Goal: Task Accomplishment & Management: Manage account settings

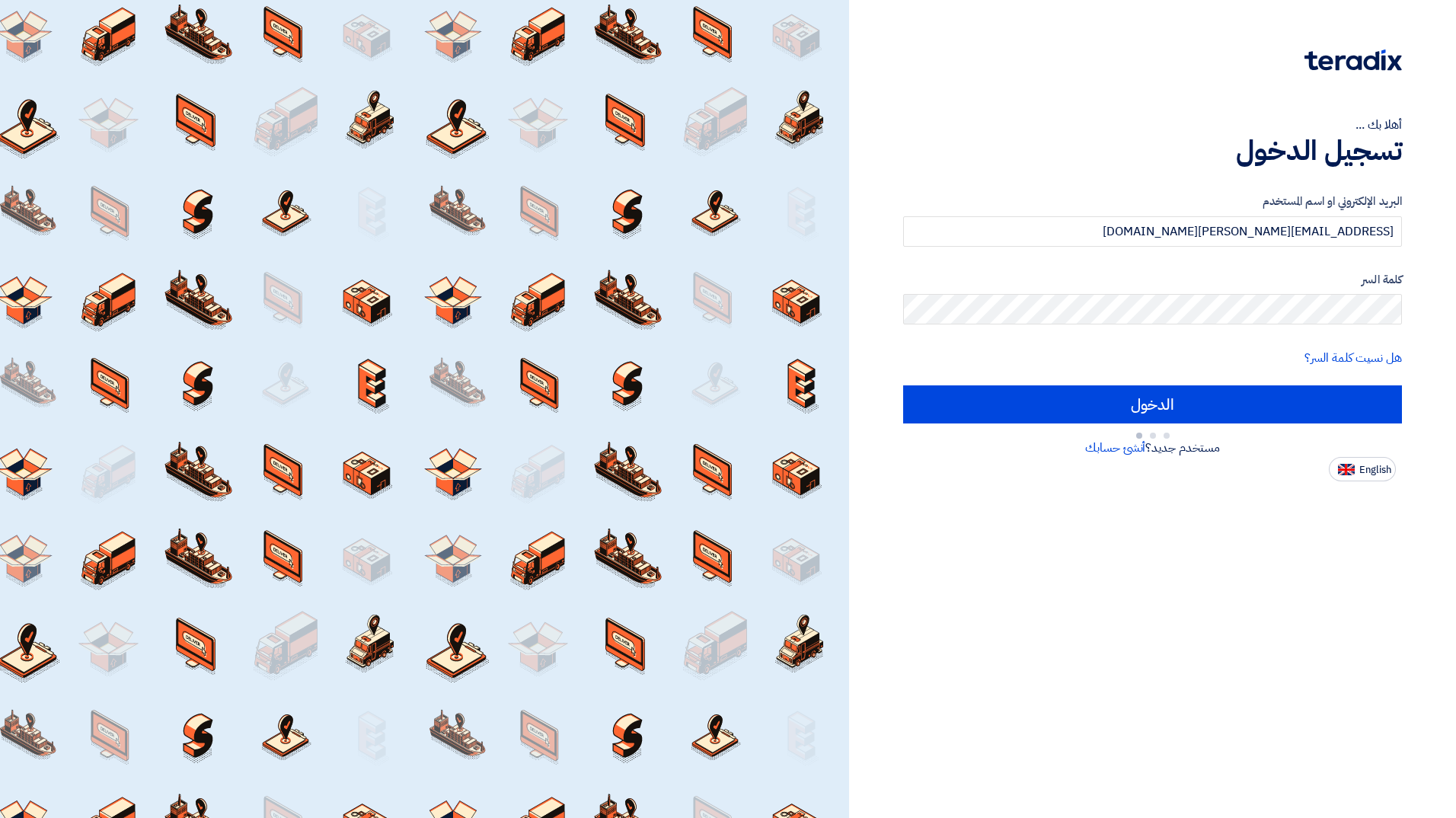
type input "Sign in"
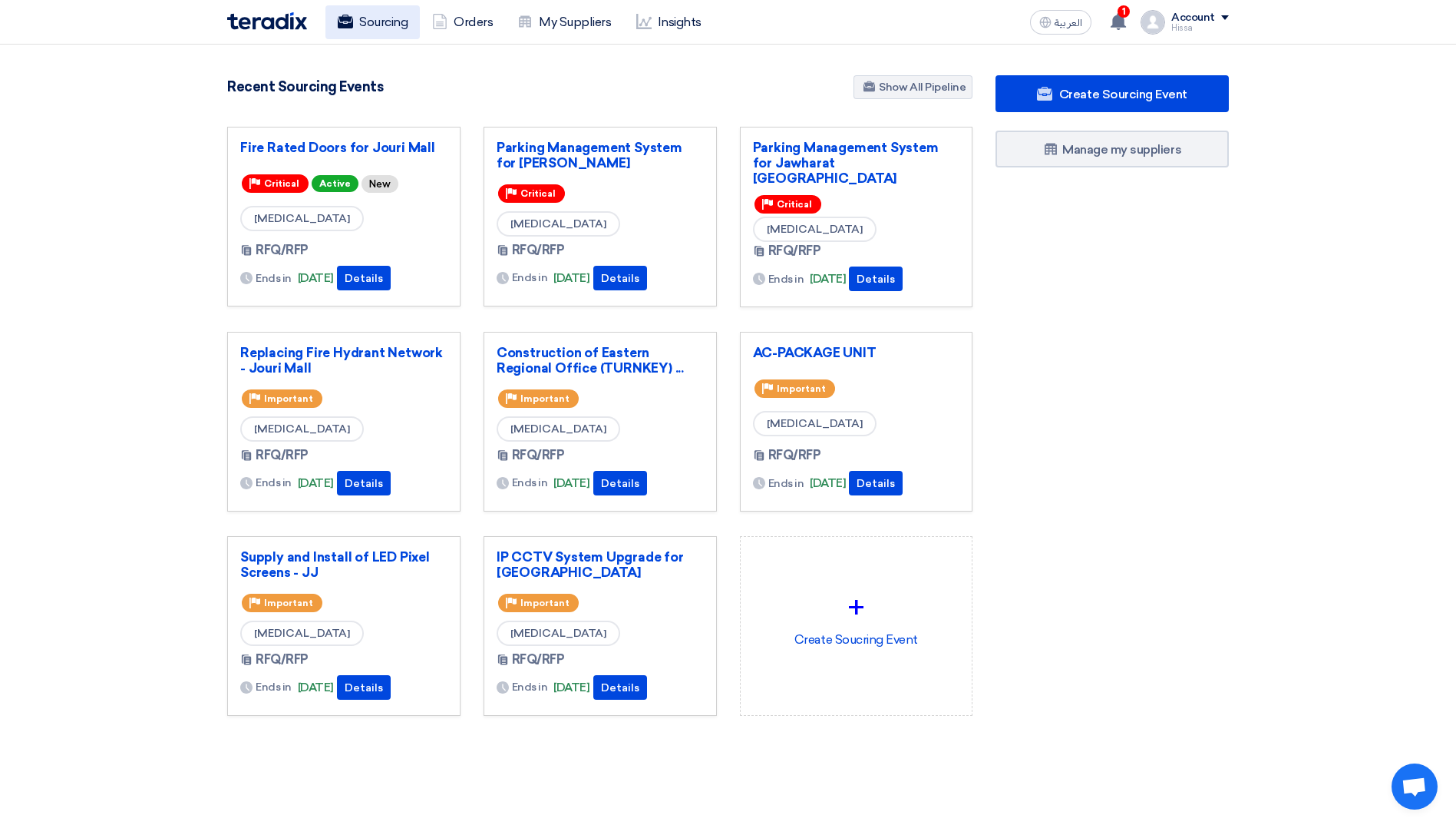
click at [351, 18] on use at bounding box center [345, 22] width 15 height 14
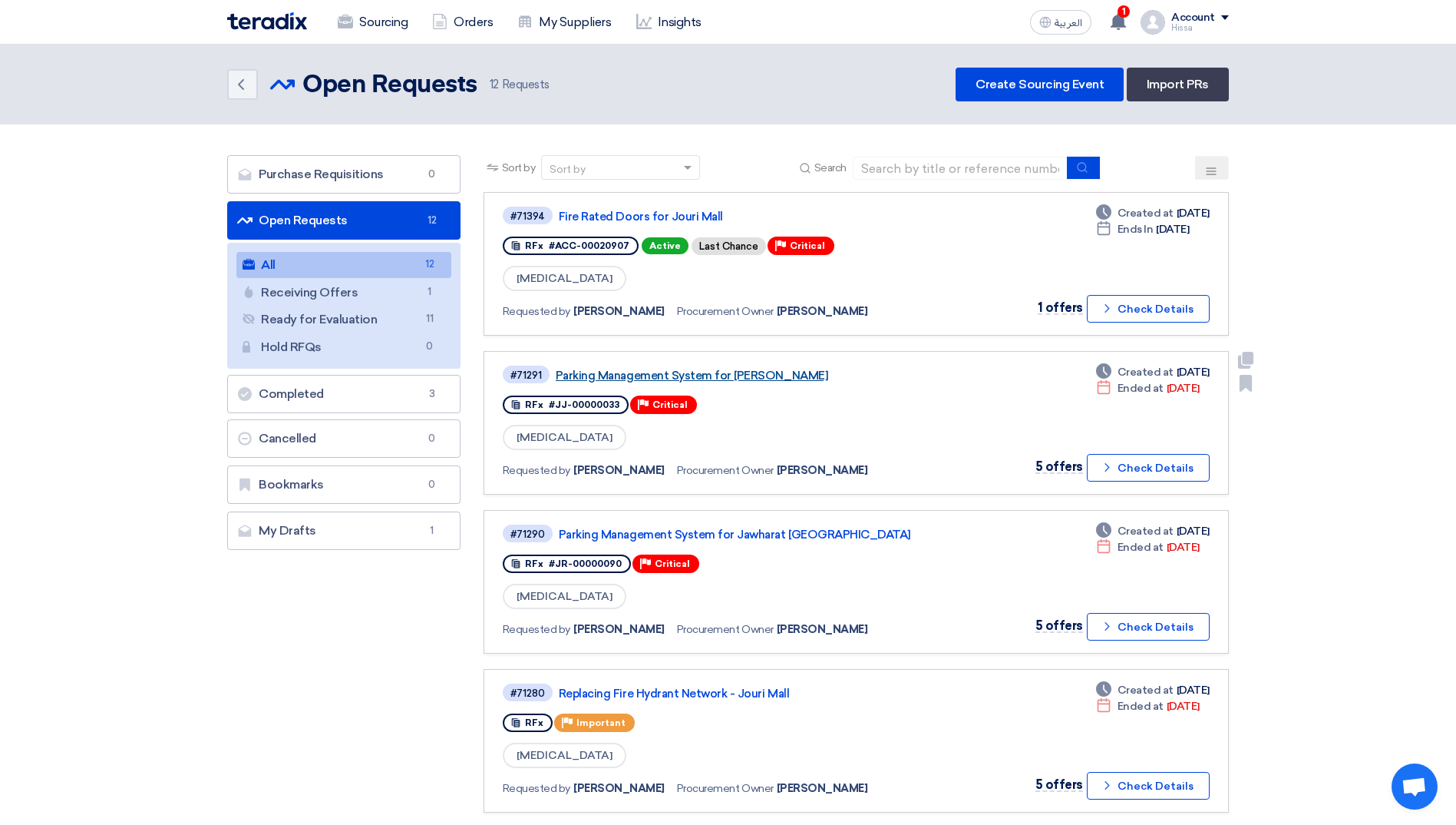
click at [788, 377] on link "Parking Management System for [PERSON_NAME]" at bounding box center [748, 376] width 384 height 14
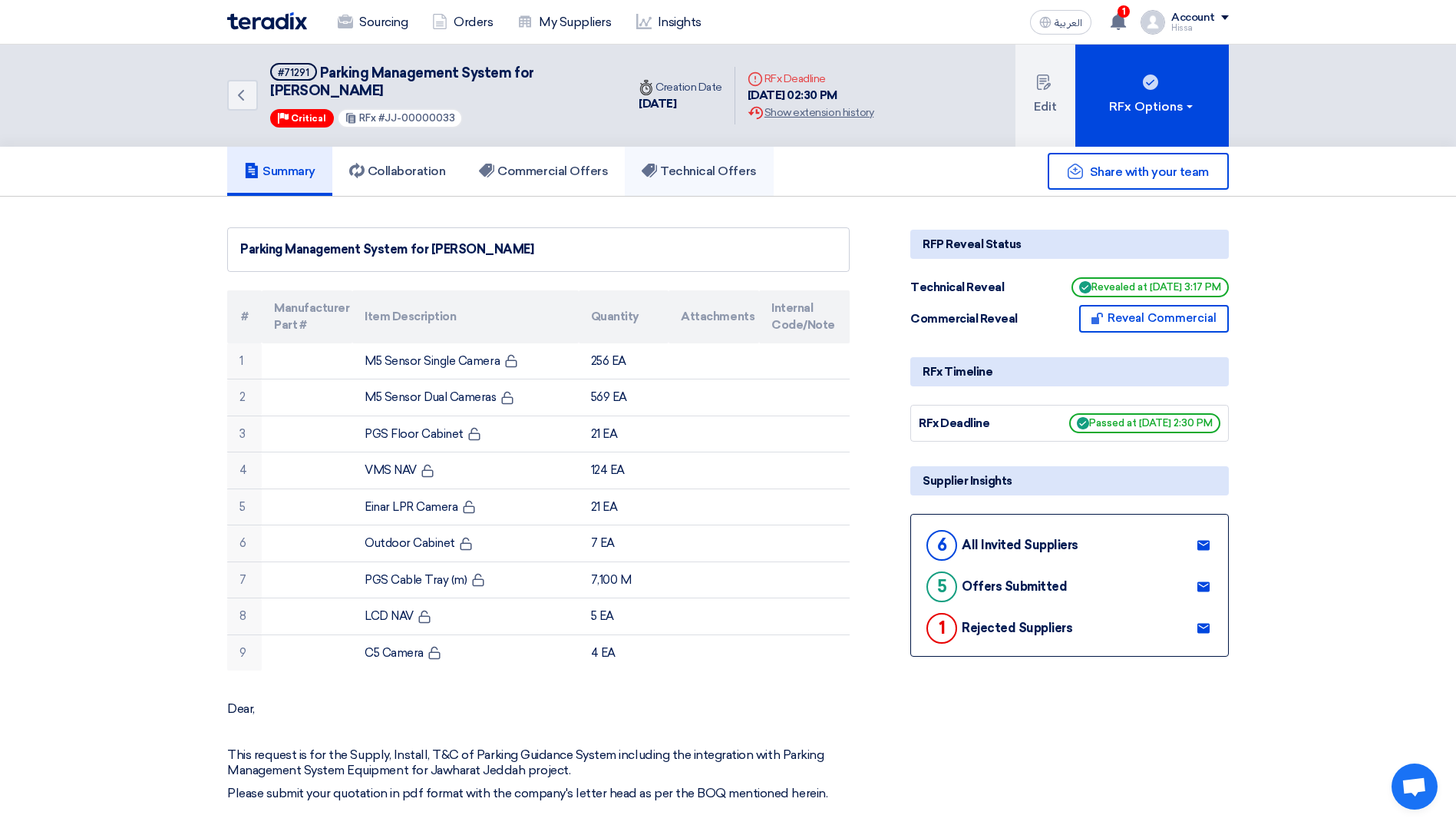
click at [678, 165] on h5 "Technical Offers" at bounding box center [698, 172] width 115 height 15
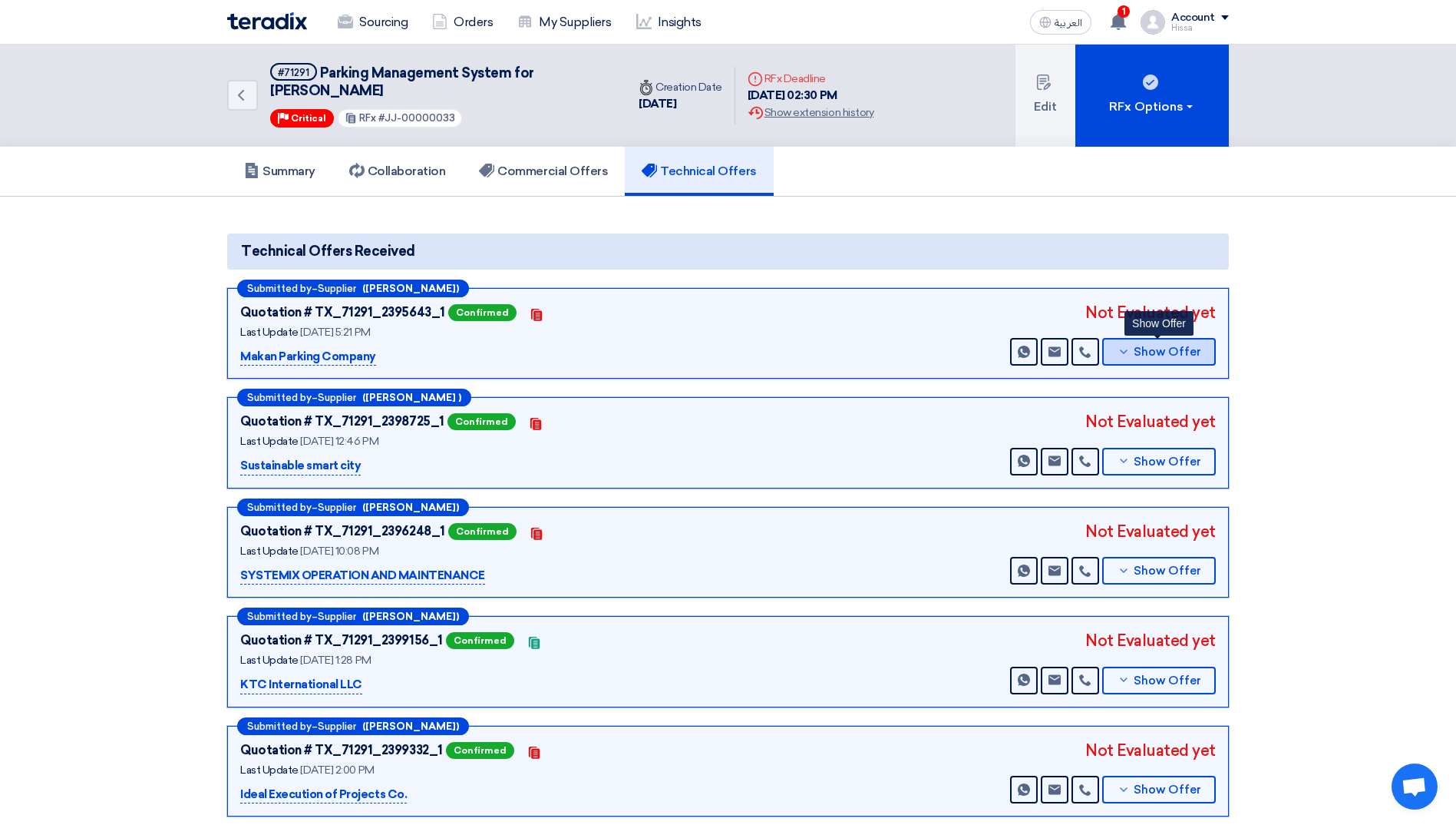
click at [1125, 355] on icon at bounding box center [1124, 352] width 12 height 12
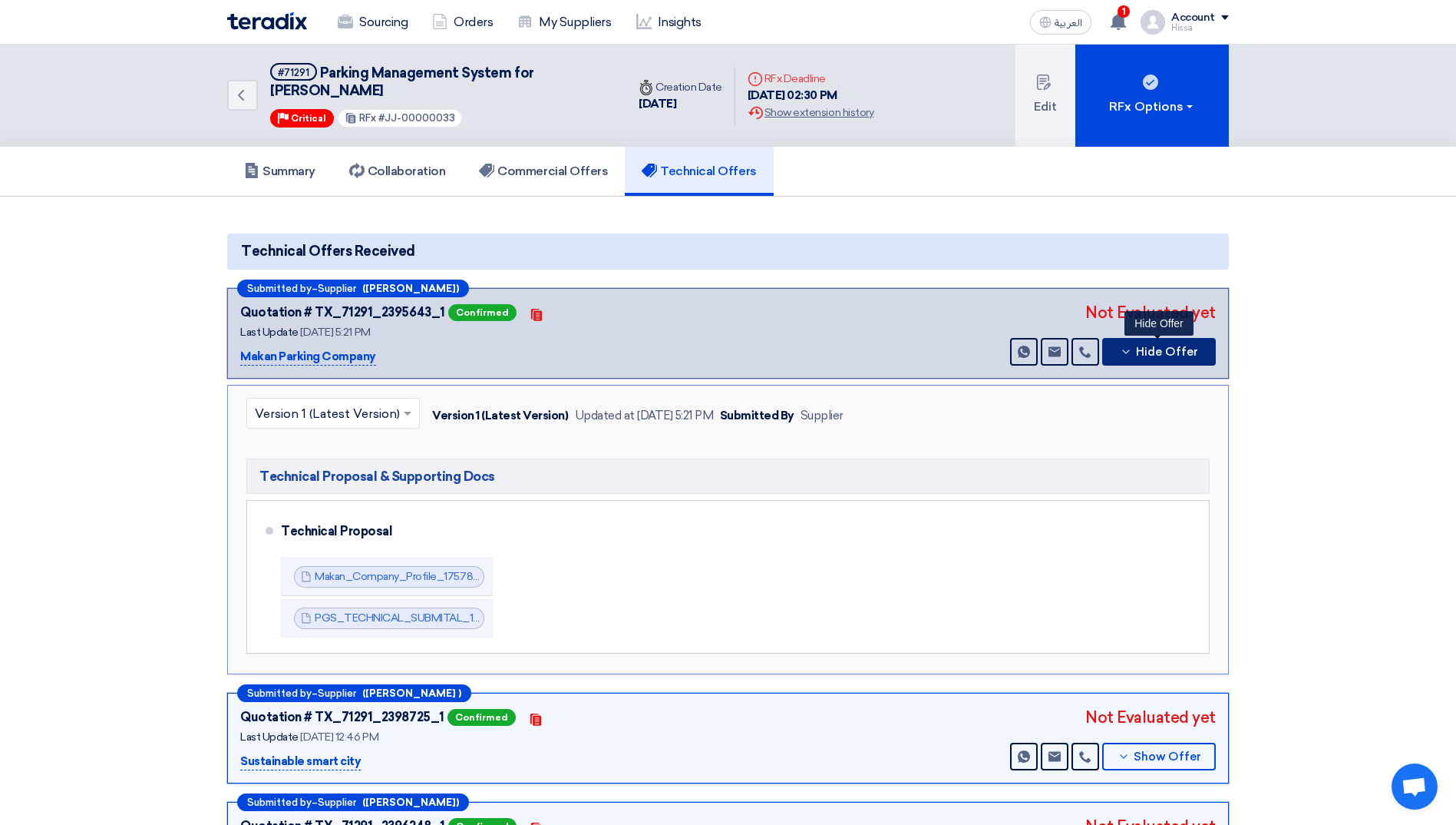
click at [1125, 355] on icon at bounding box center [1126, 352] width 12 height 12
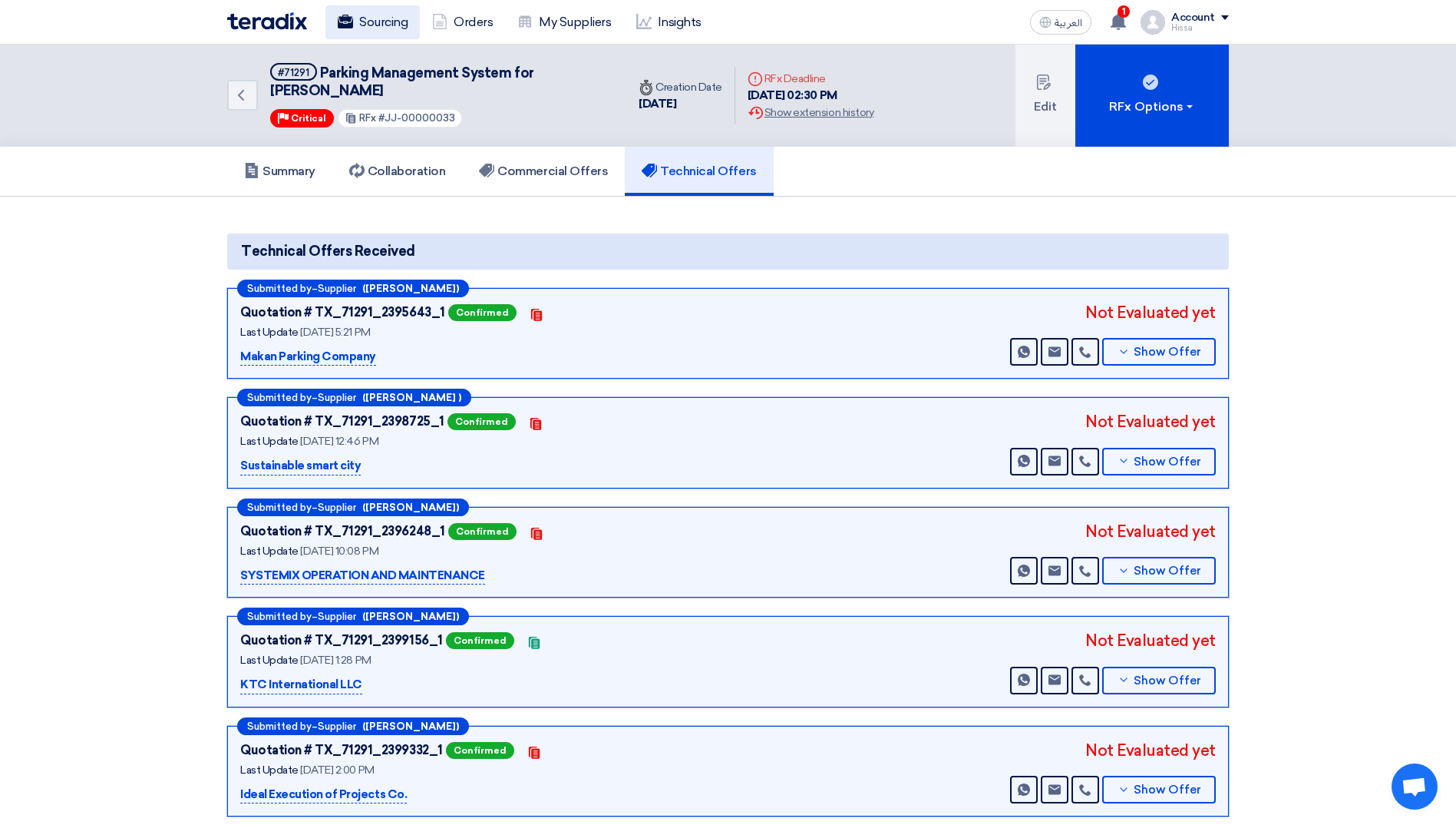
click at [370, 19] on link "Sourcing" at bounding box center [372, 22] width 95 height 34
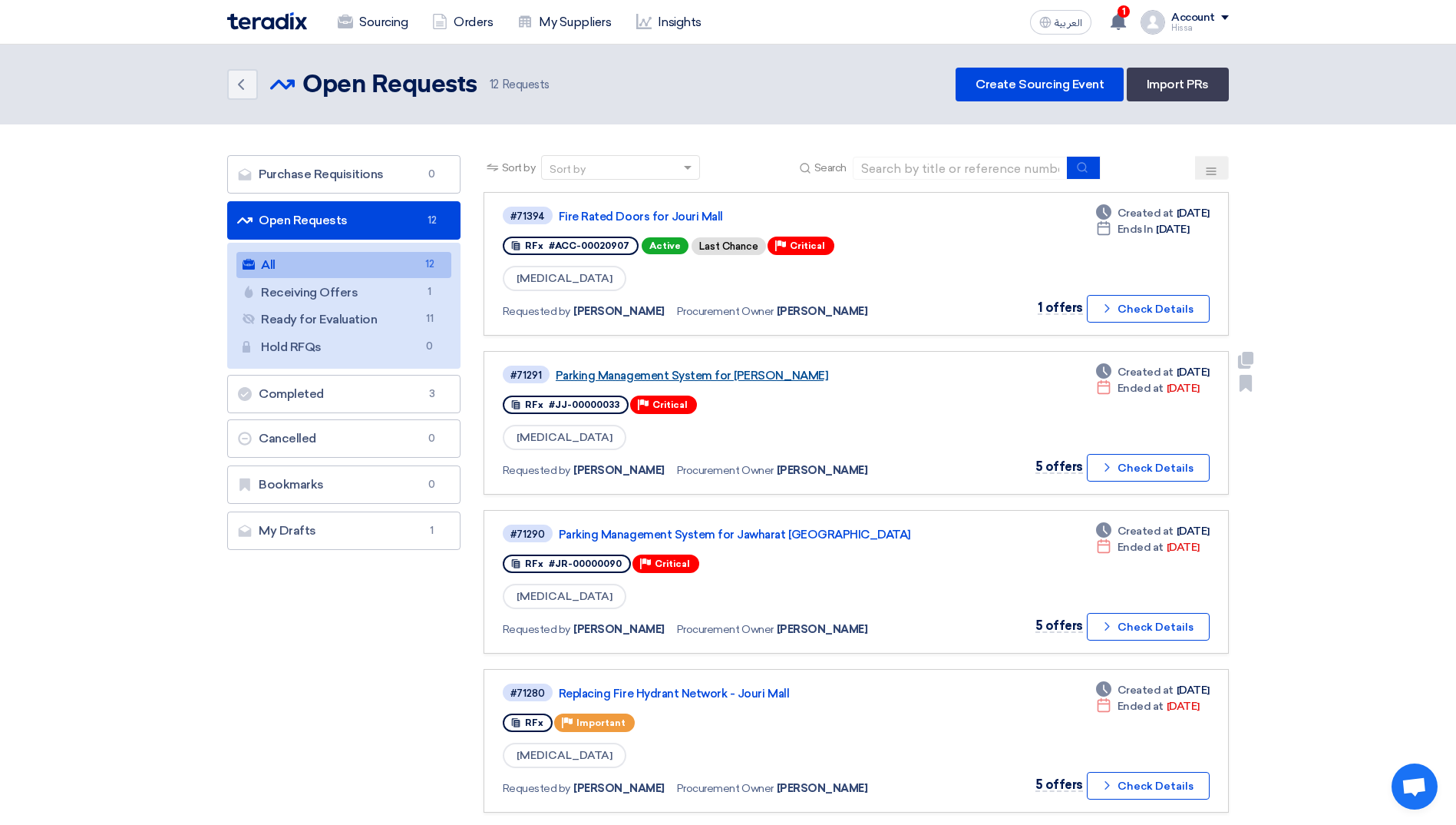
click at [687, 378] on link "Parking Management System for [PERSON_NAME]" at bounding box center [748, 376] width 384 height 14
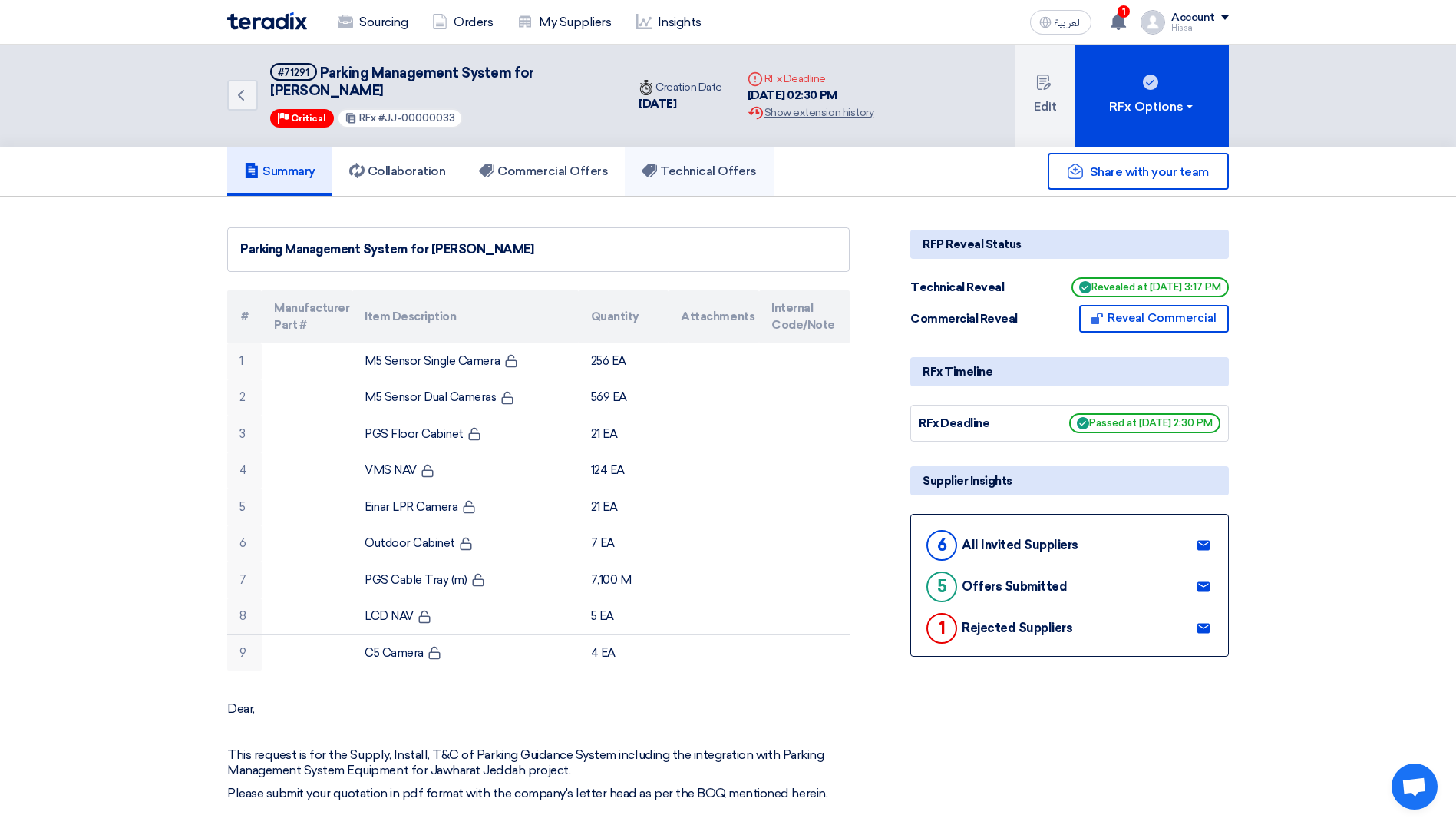
click at [695, 165] on h5 "Technical Offers" at bounding box center [698, 172] width 115 height 15
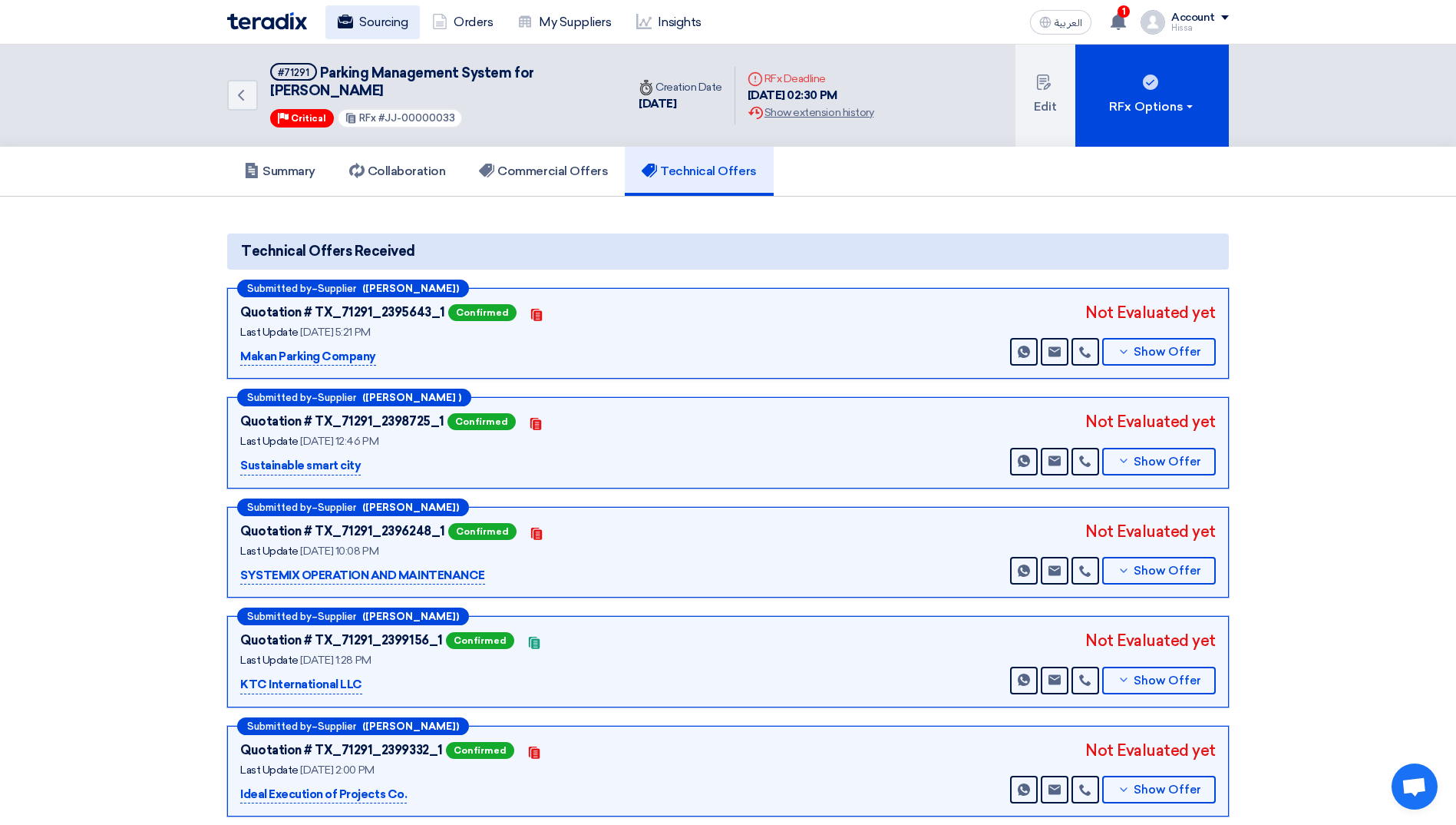
click at [377, 19] on link "Sourcing" at bounding box center [372, 22] width 95 height 34
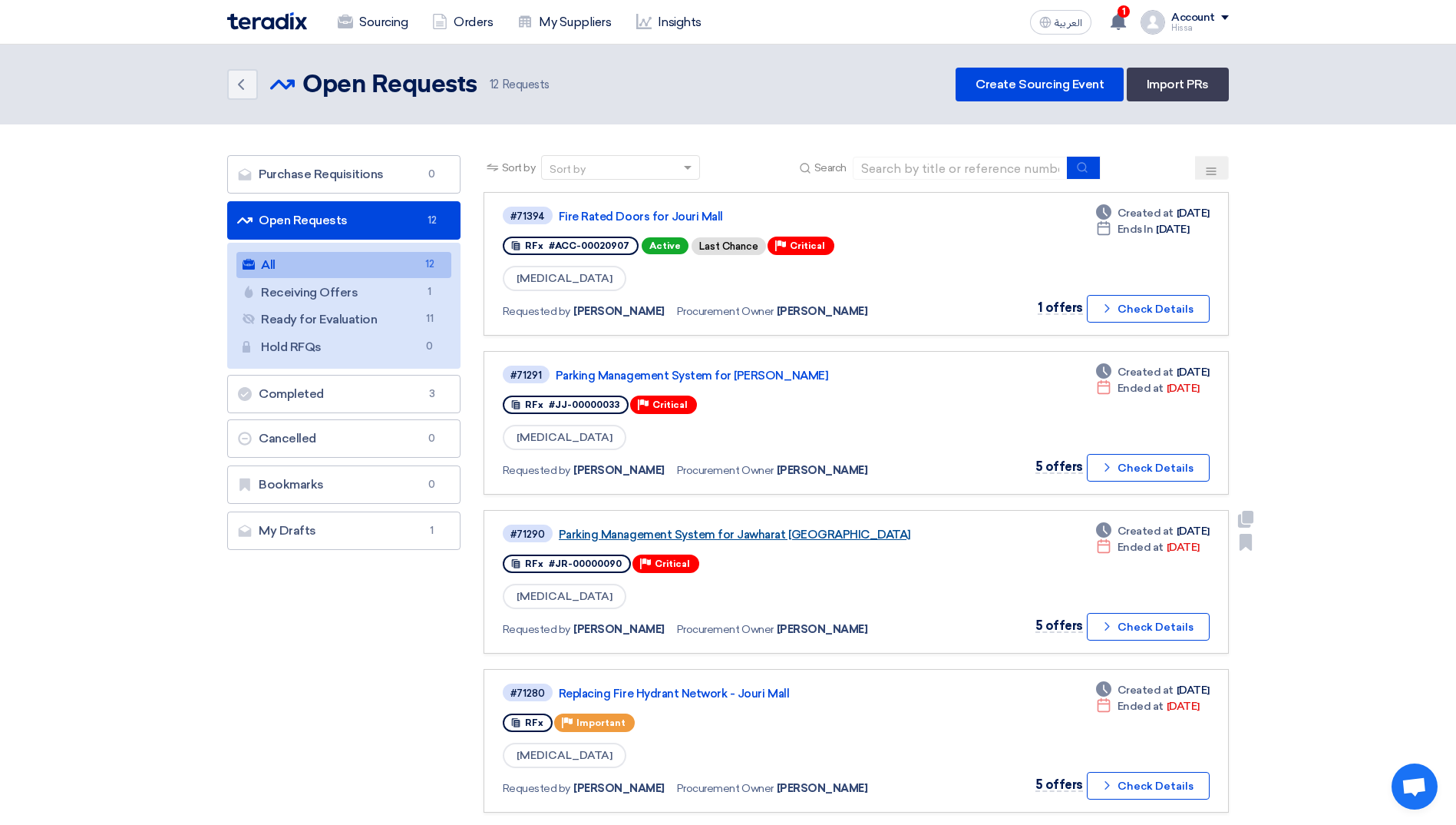
click at [750, 539] on link "Parking Management System for Jawharat [GEOGRAPHIC_DATA]" at bounding box center [751, 535] width 384 height 14
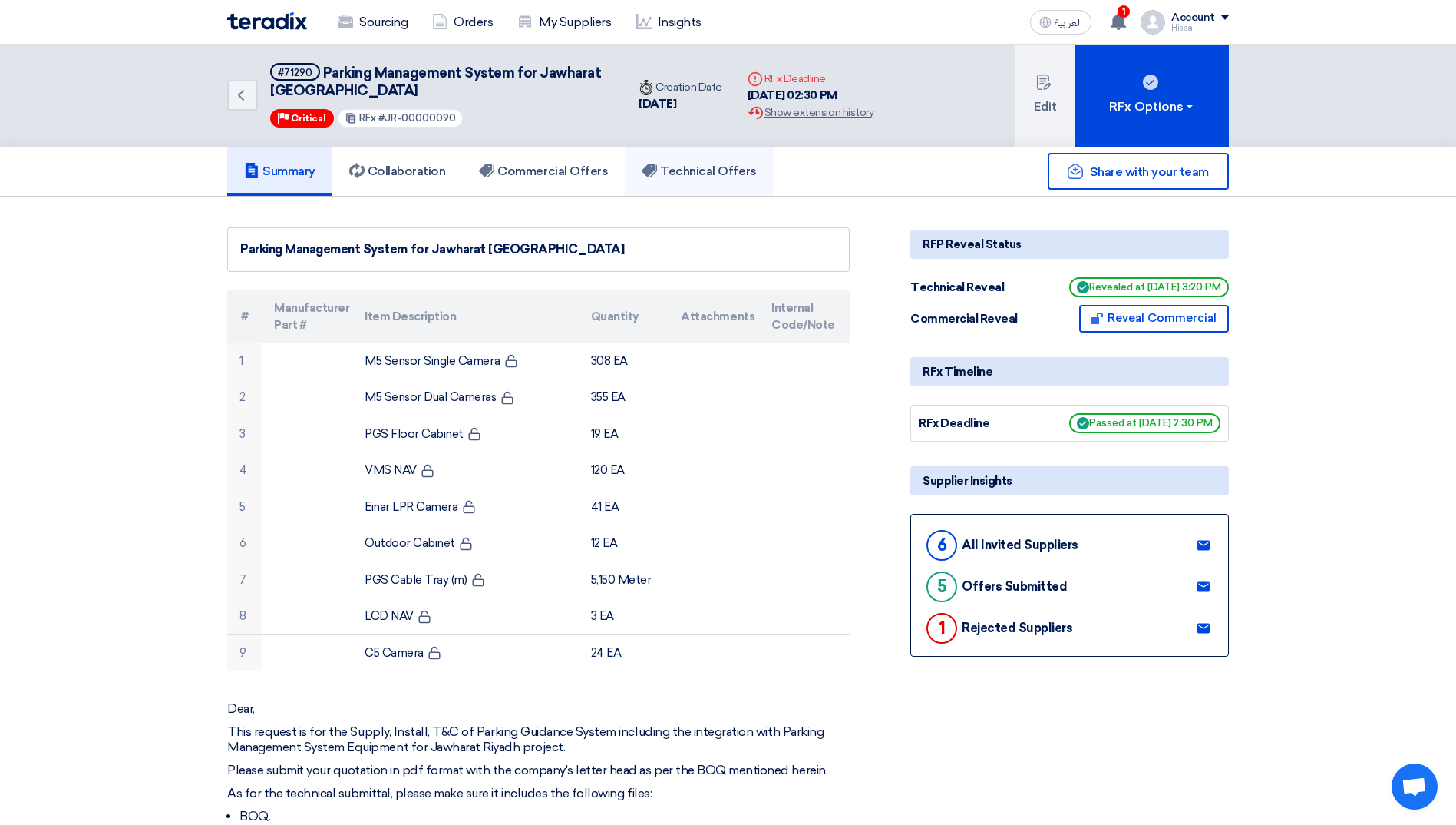
click at [685, 172] on h5 "Technical Offers" at bounding box center [698, 172] width 115 height 15
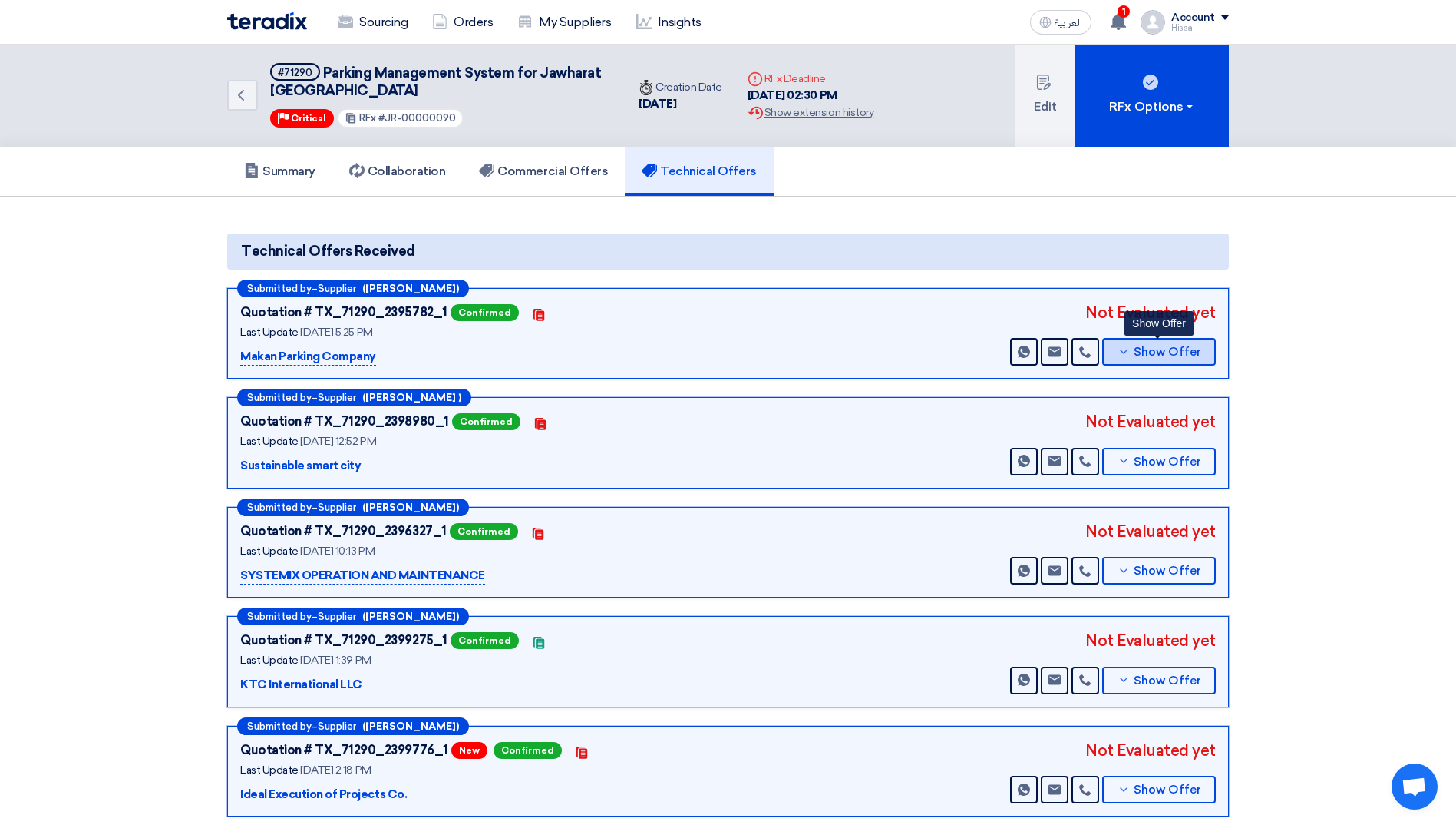
click at [1111, 353] on button "Show Offer" at bounding box center [1159, 352] width 114 height 28
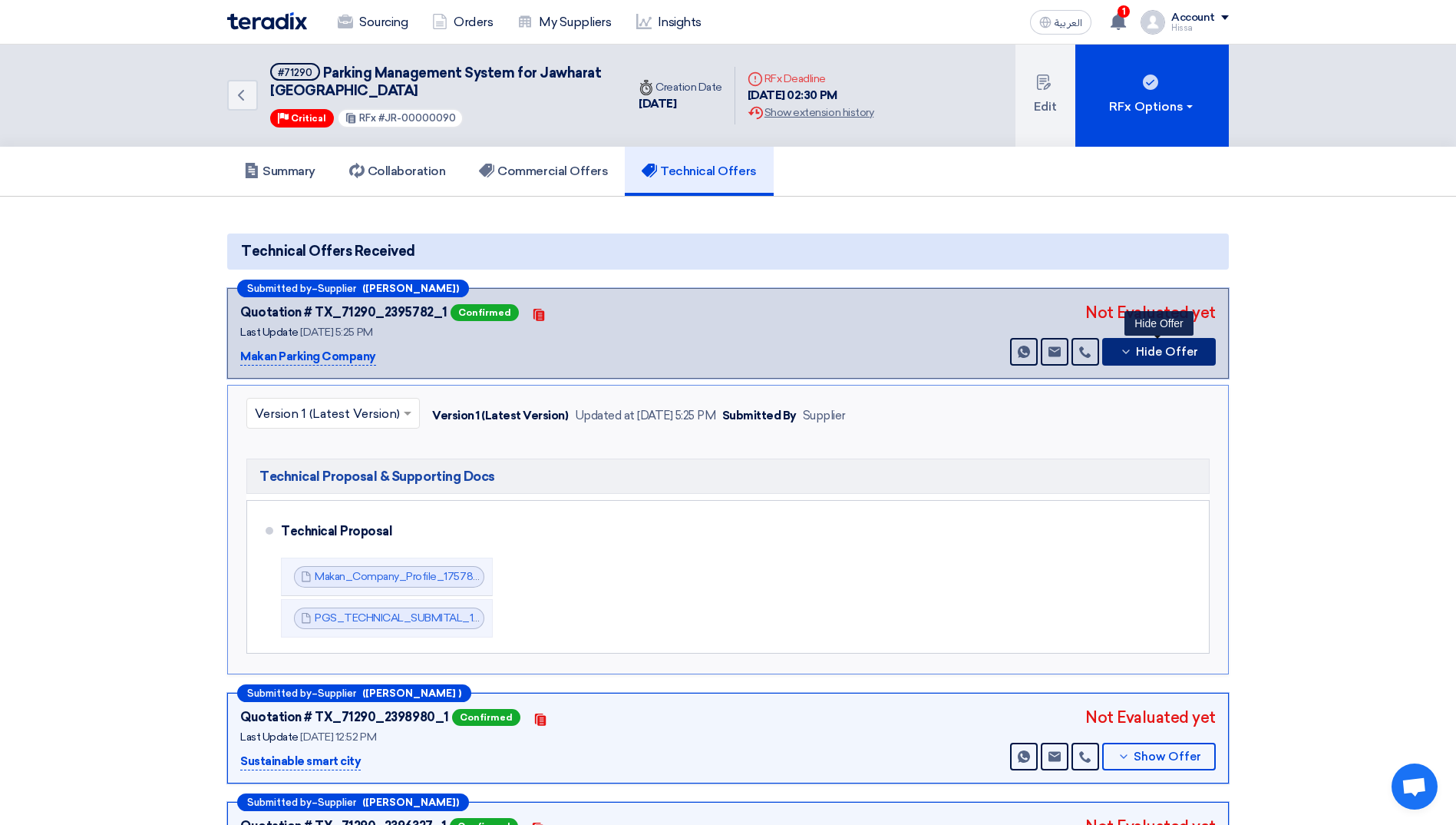
click at [1111, 353] on button "Hide Offer" at bounding box center [1159, 352] width 114 height 28
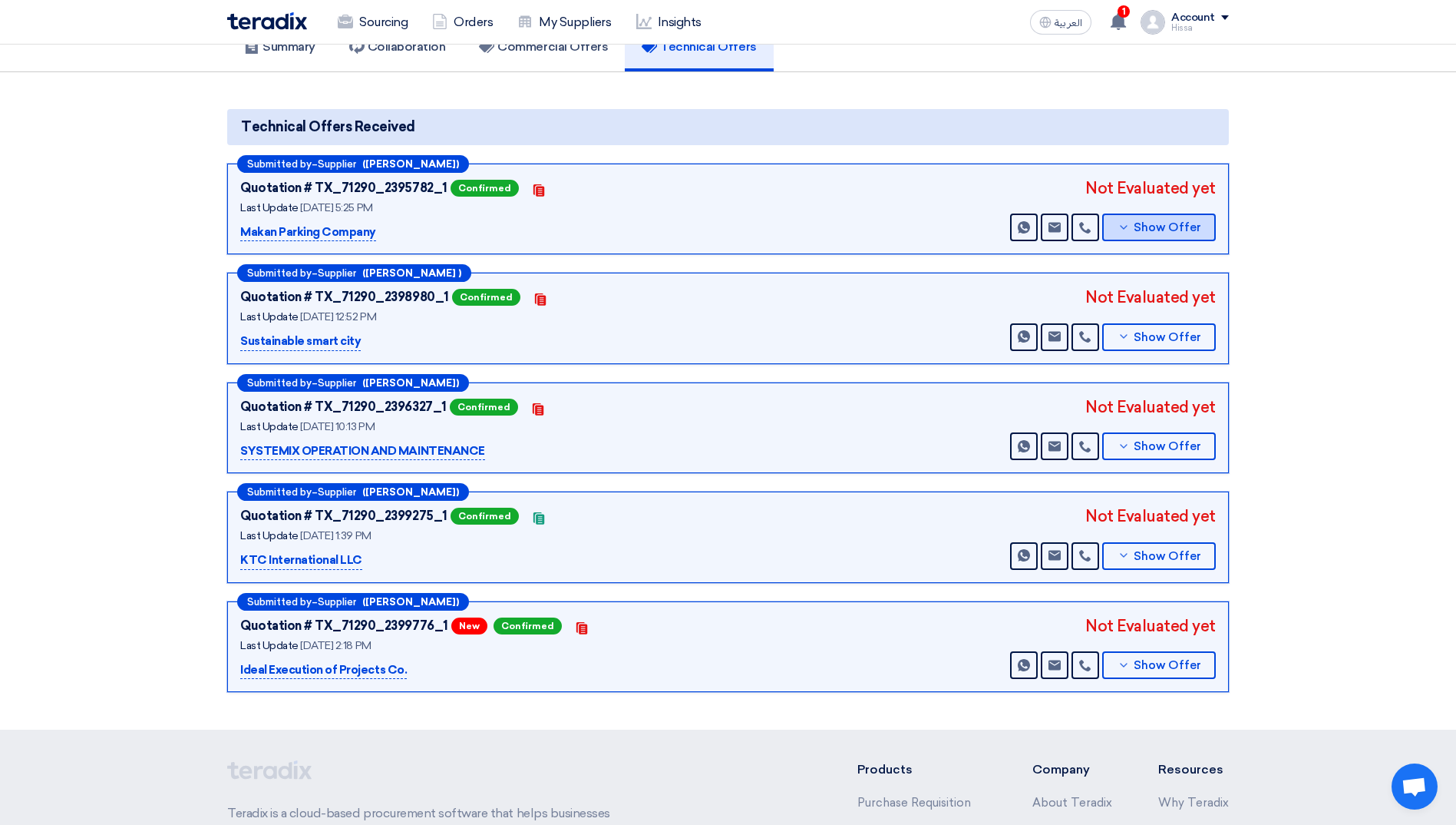
scroll to position [230, 0]
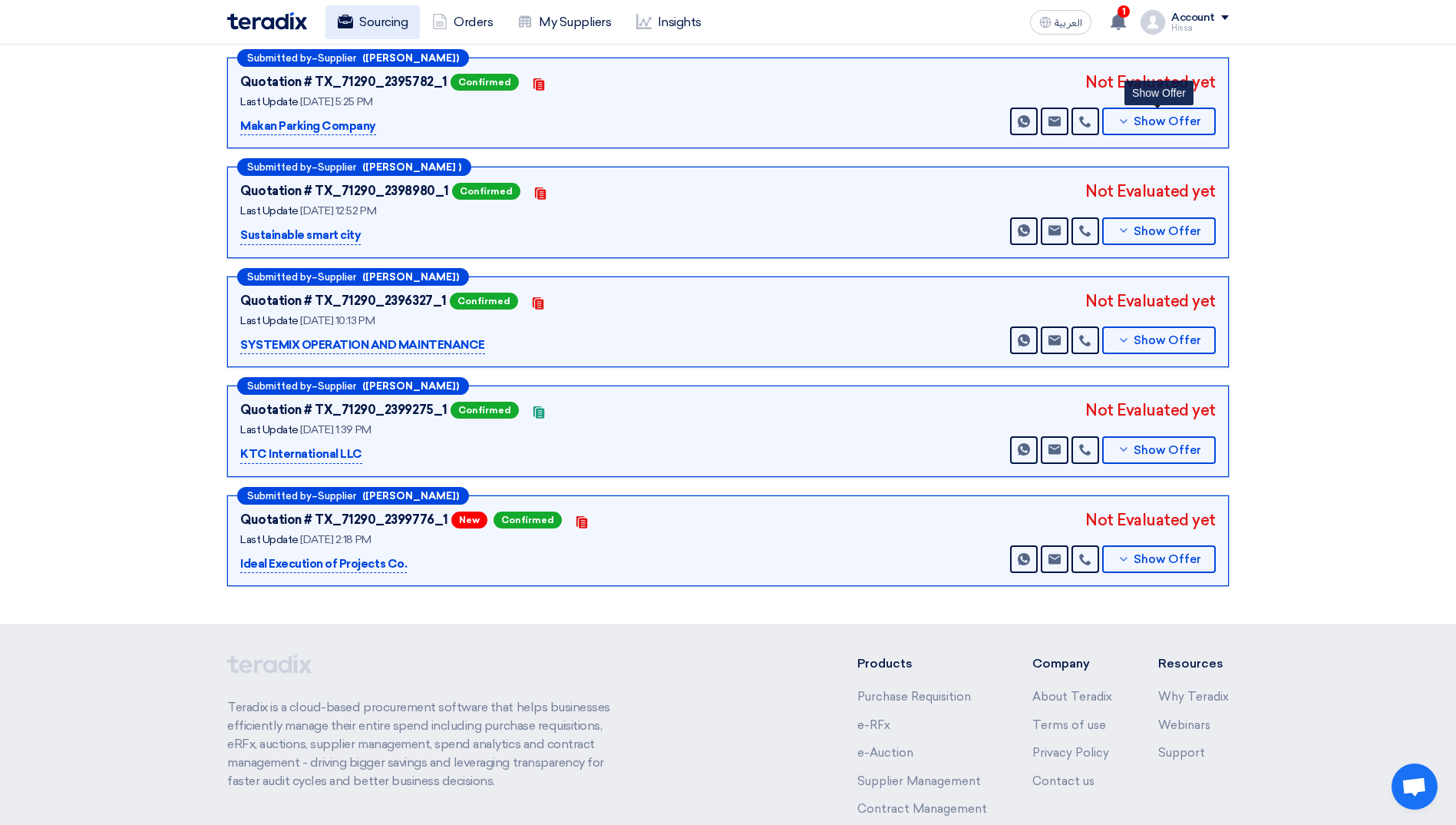
click at [403, 20] on link "Sourcing" at bounding box center [372, 22] width 95 height 34
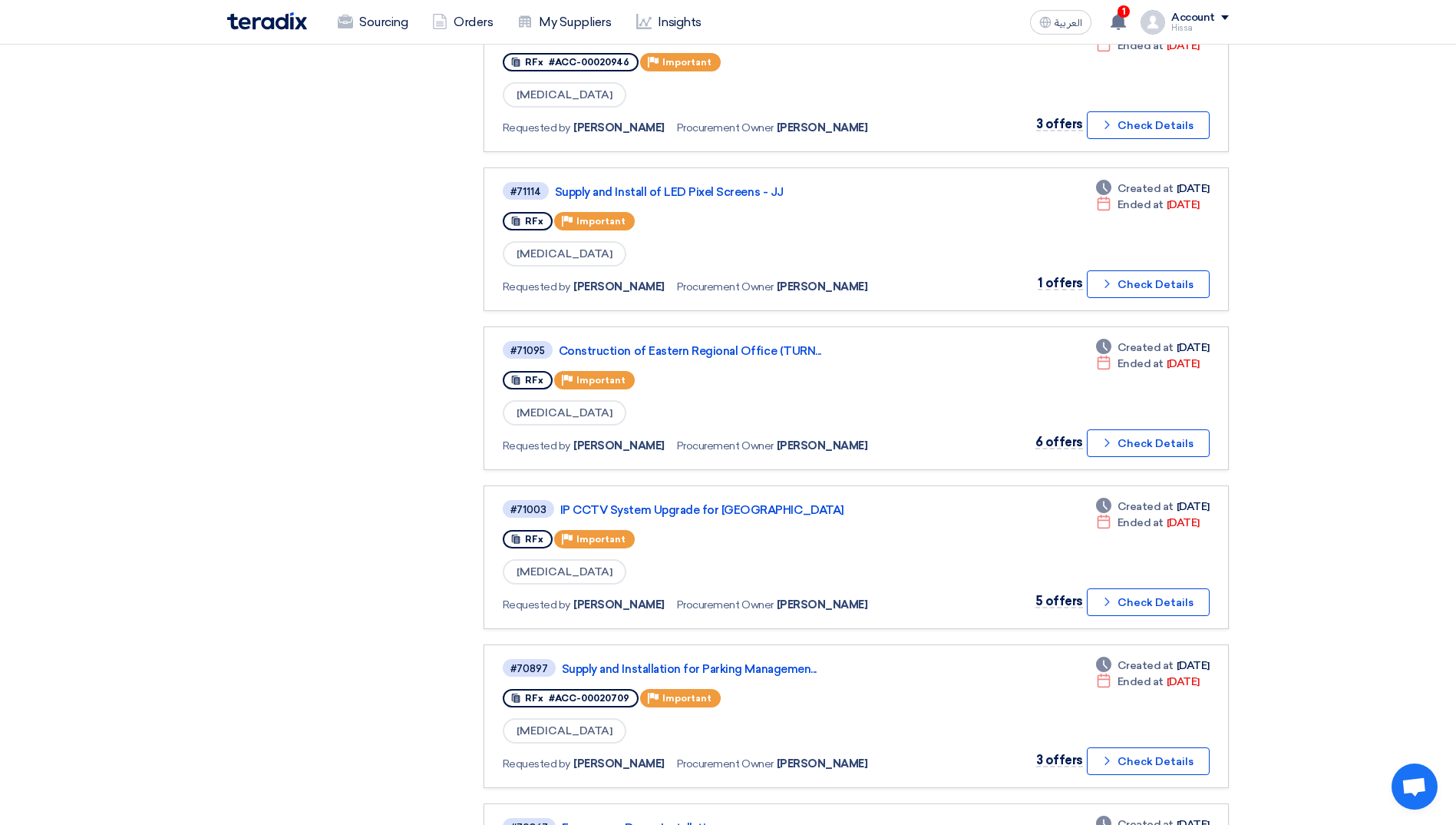
scroll to position [1075, 0]
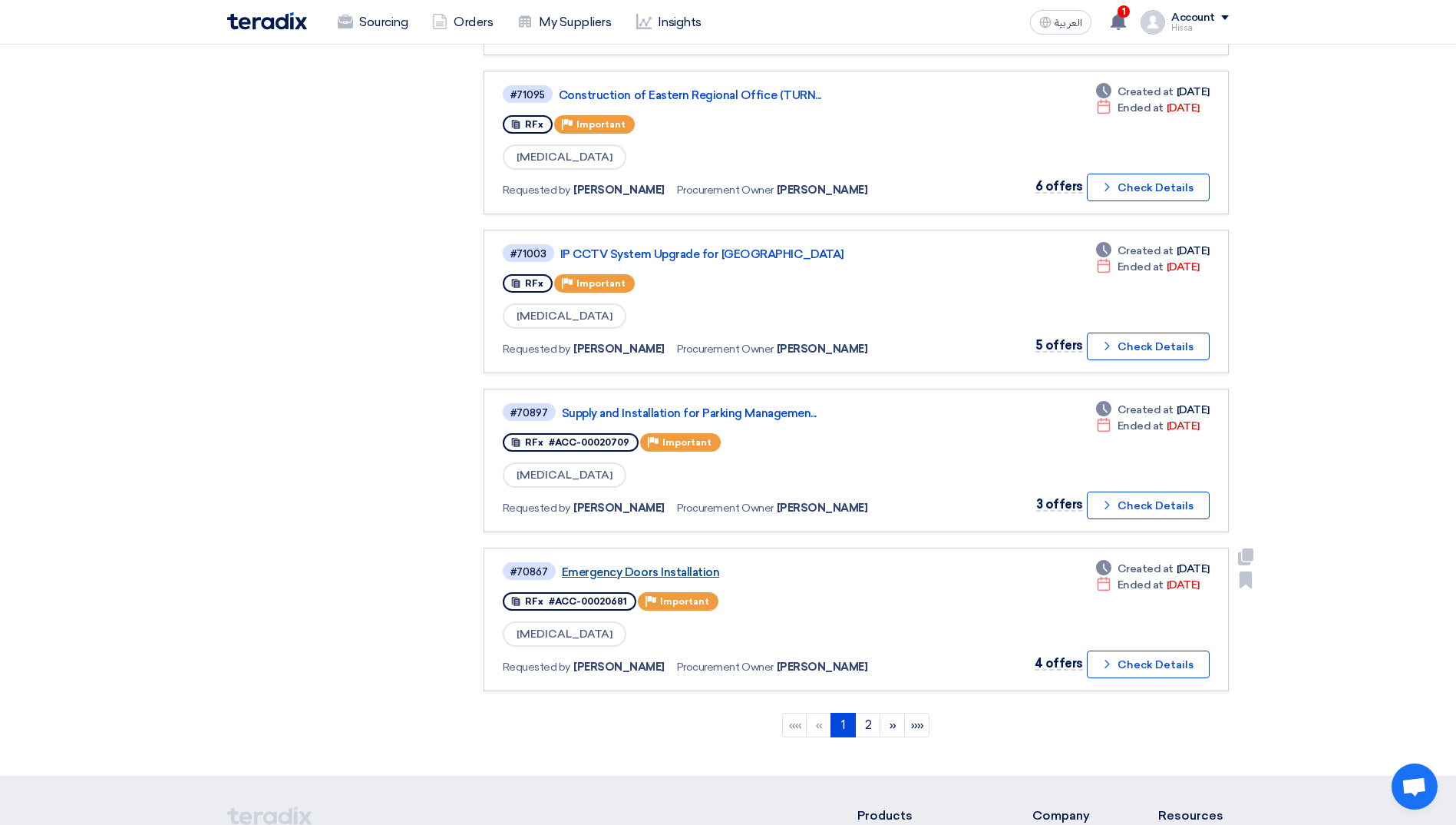
click at [665, 571] on link "Emergency Doors Installation" at bounding box center [754, 573] width 384 height 14
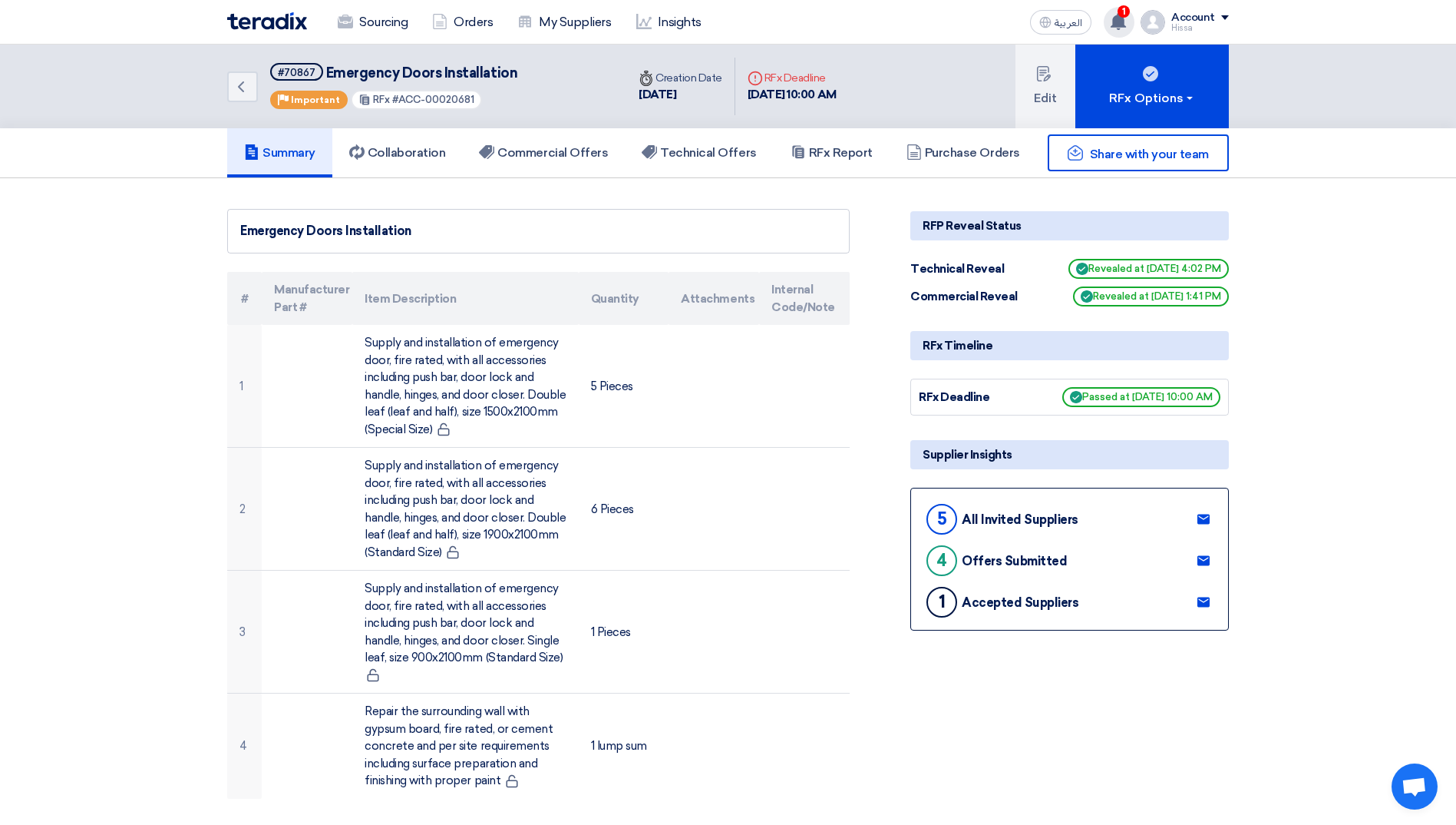
click at [1116, 18] on use at bounding box center [1118, 22] width 15 height 17
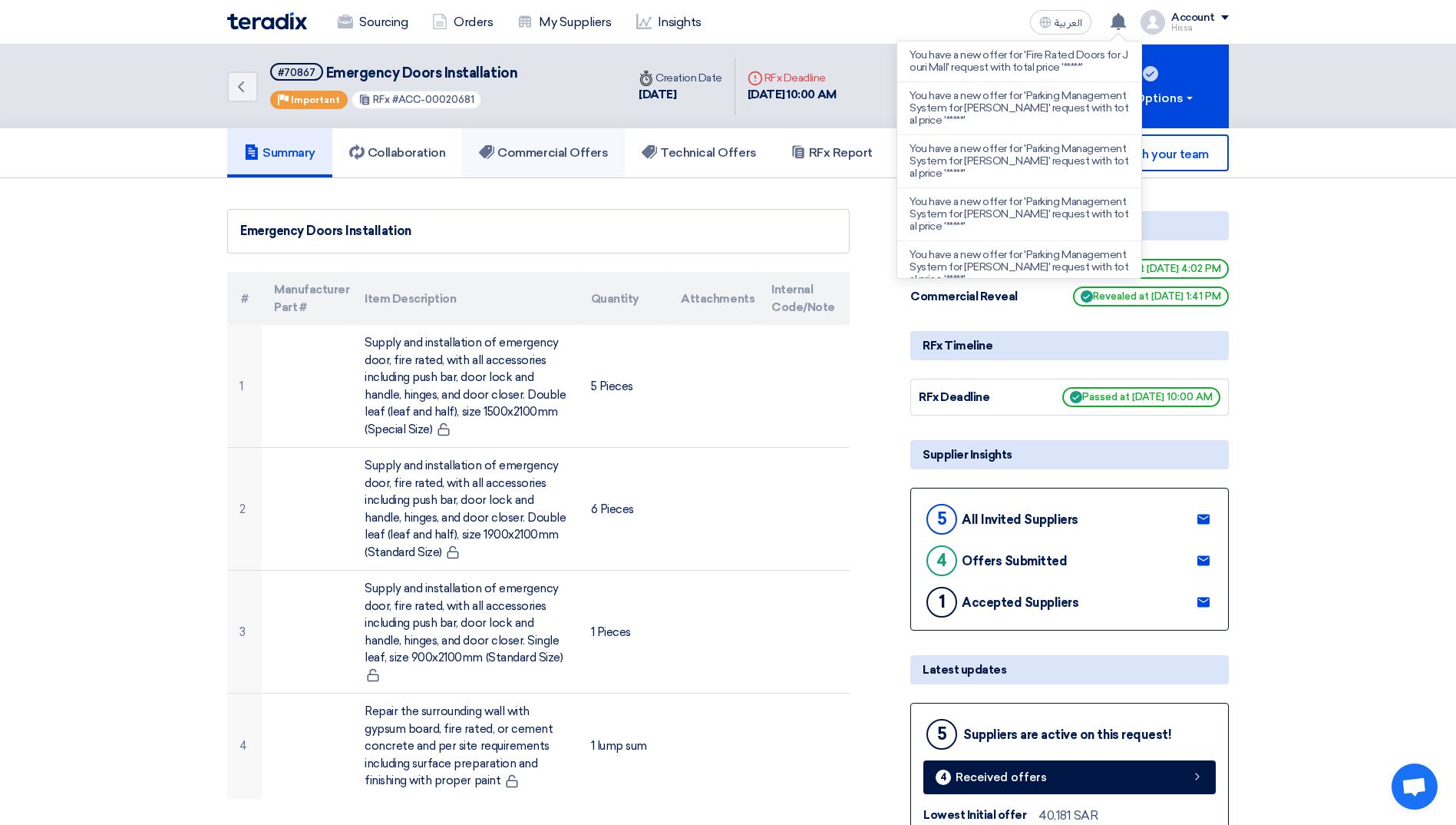
click at [570, 146] on h5 "Commercial Offers" at bounding box center [544, 153] width 129 height 15
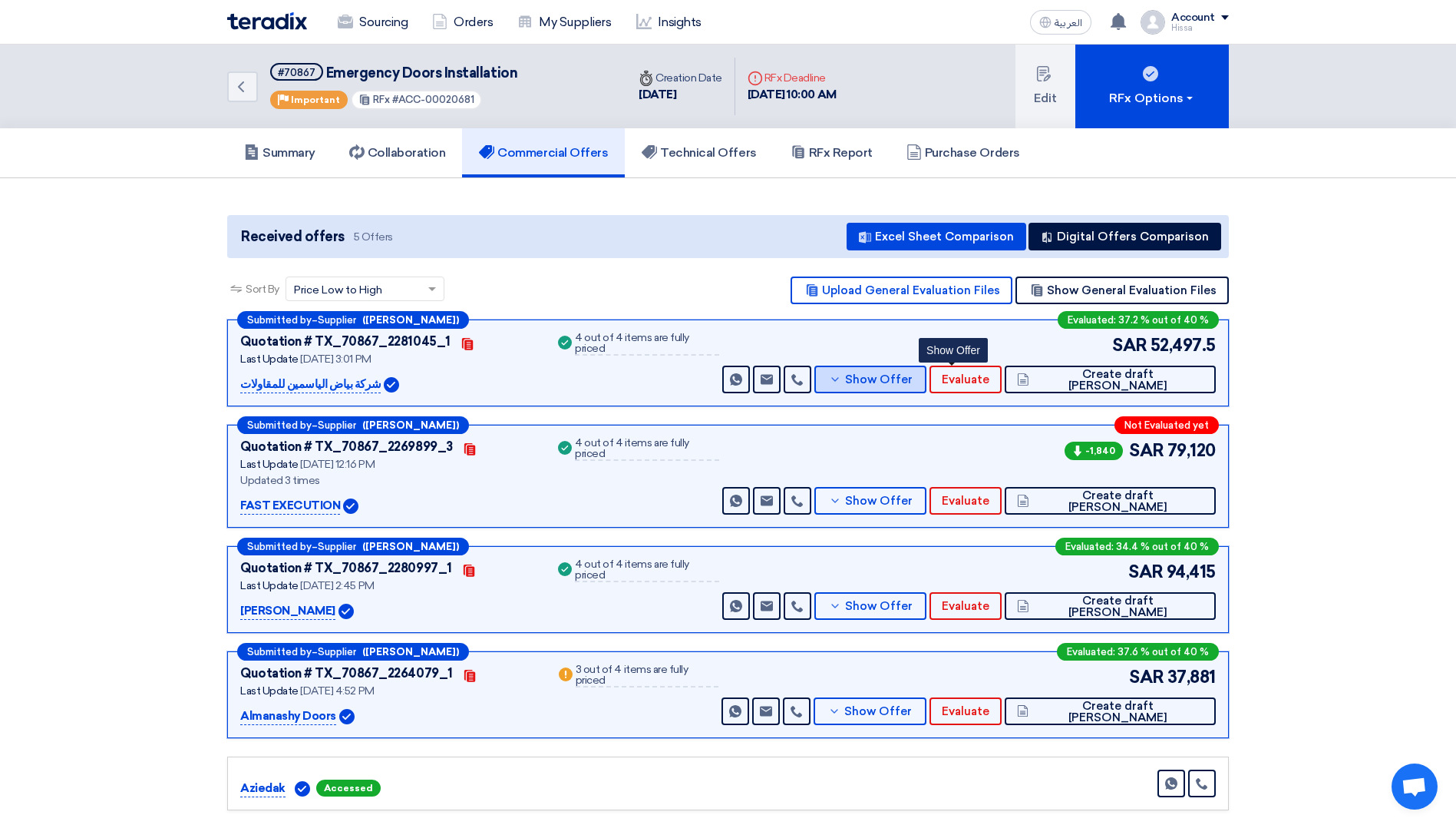
click at [841, 378] on icon at bounding box center [835, 379] width 12 height 12
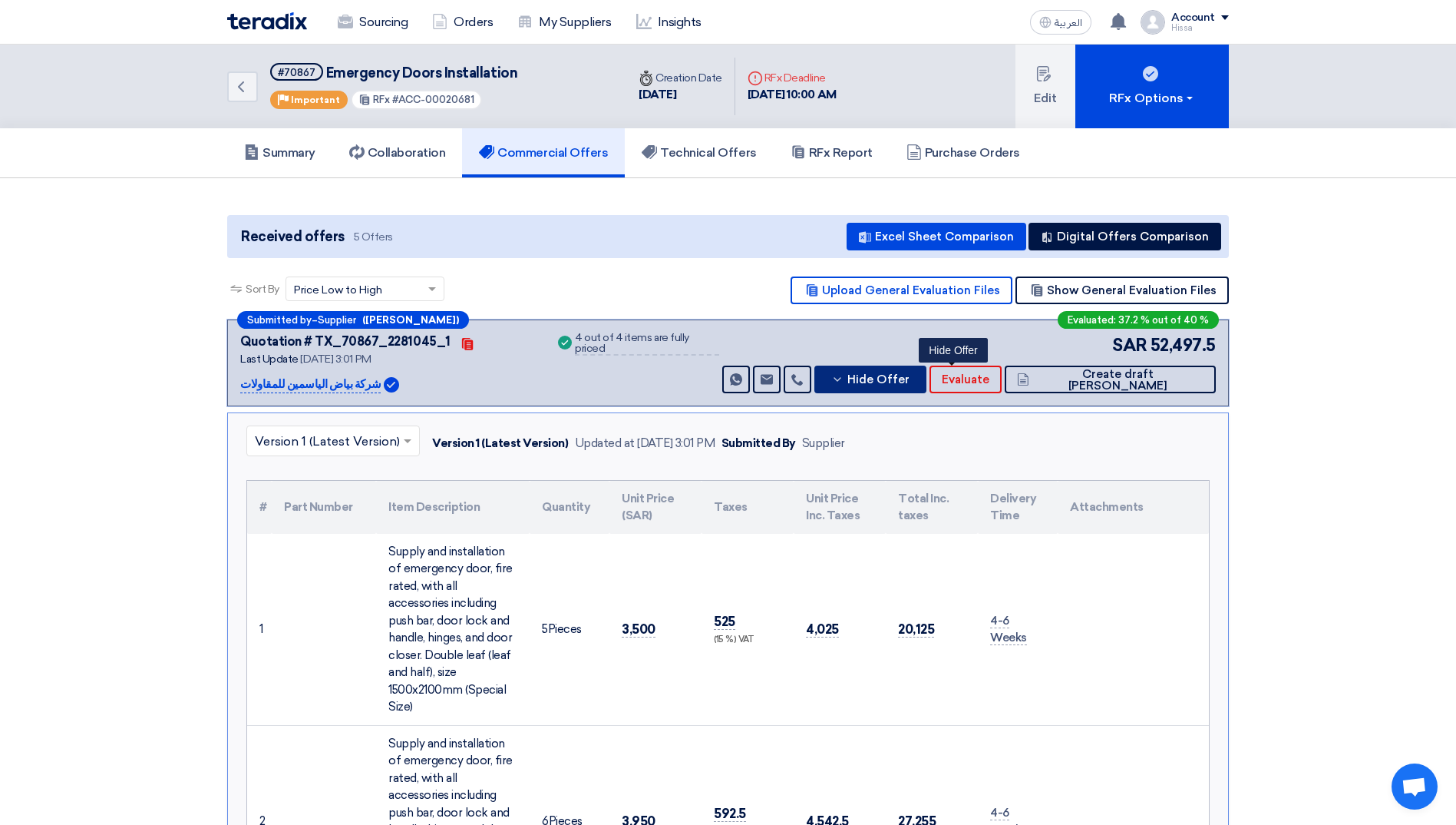
click at [915, 378] on button "Hide Offer" at bounding box center [871, 379] width 112 height 28
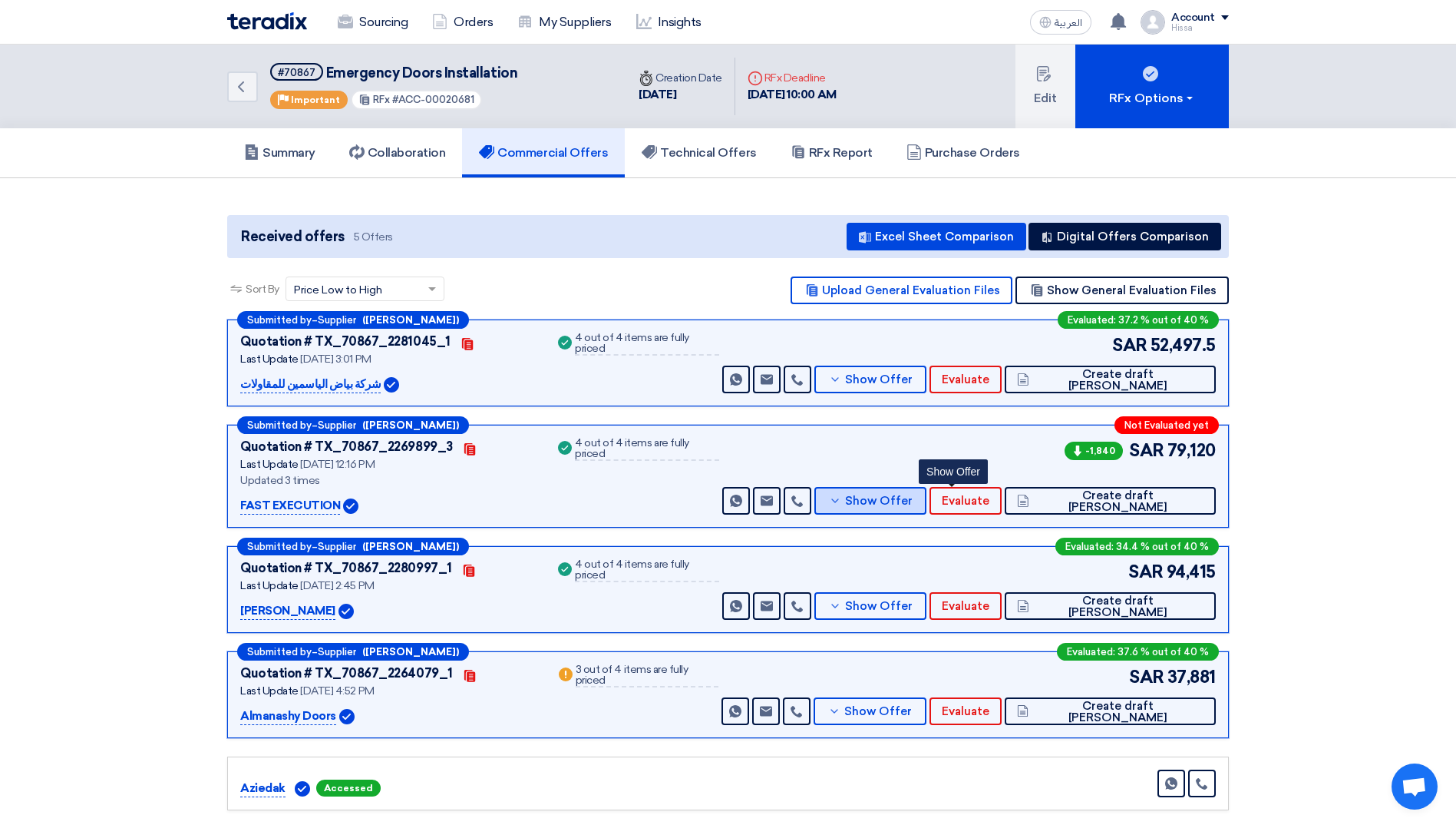
click at [841, 499] on icon at bounding box center [835, 501] width 12 height 12
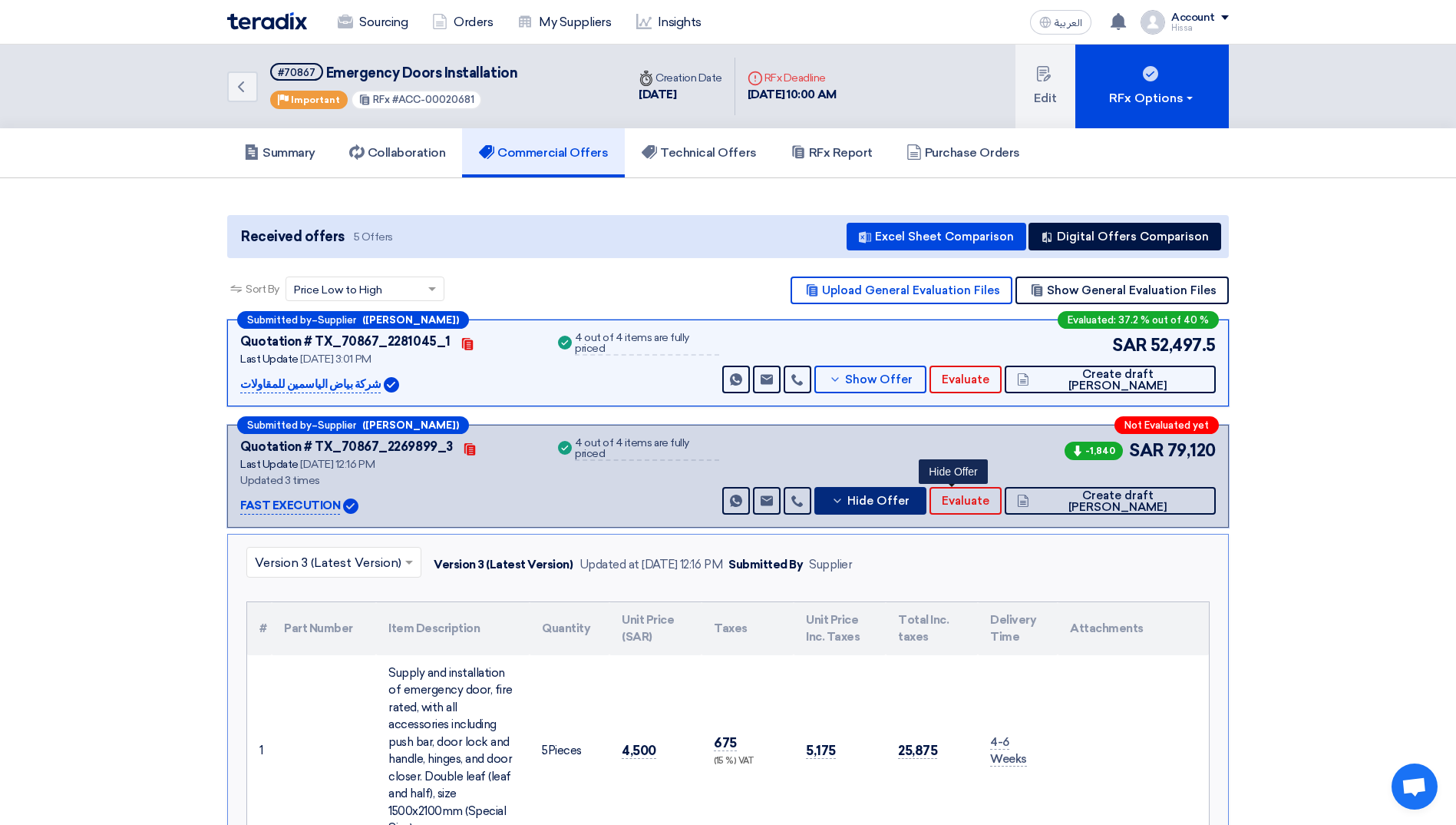
click at [915, 499] on button "Hide Offer" at bounding box center [871, 501] width 112 height 28
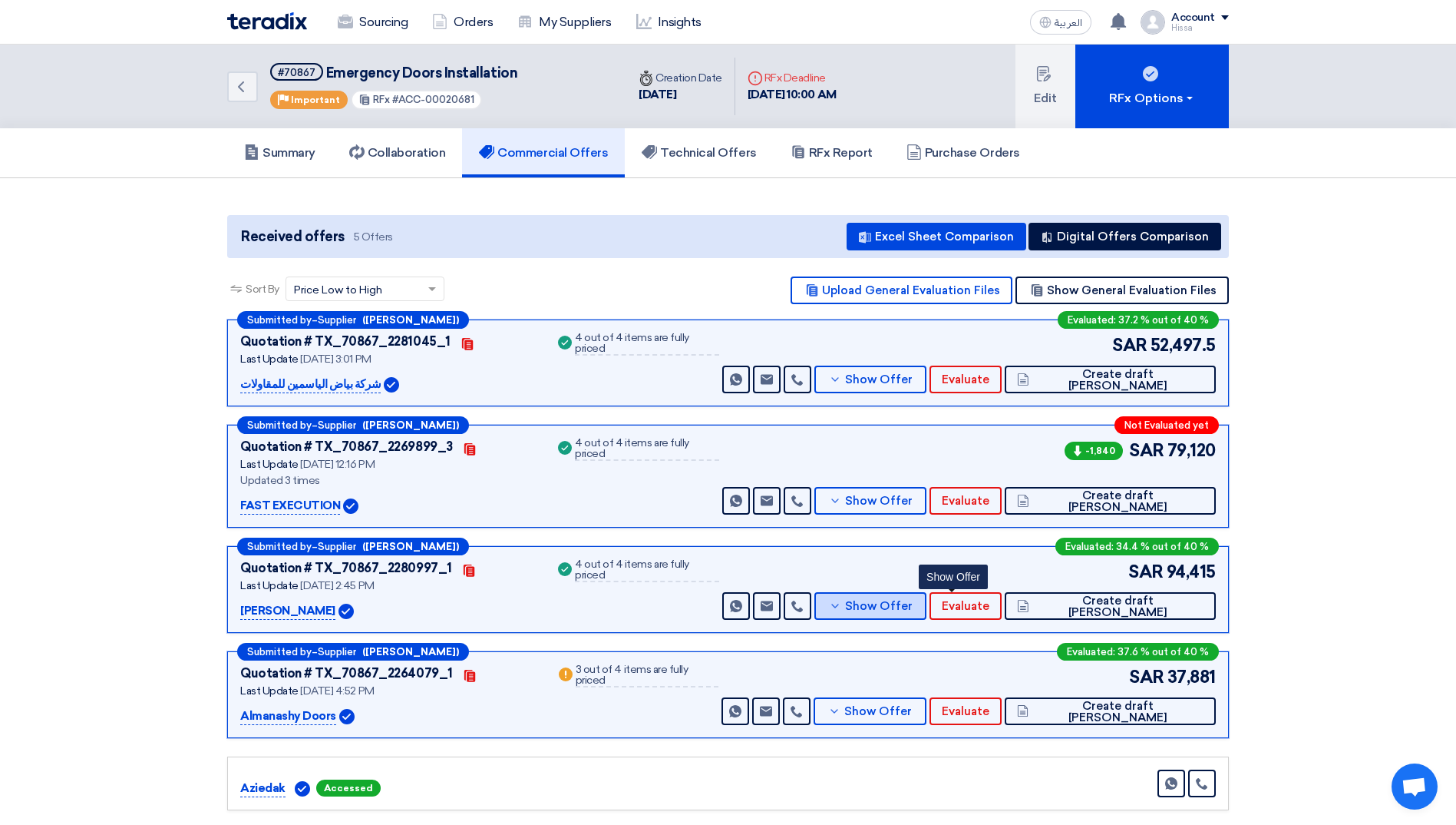
click at [841, 606] on icon at bounding box center [835, 606] width 12 height 12
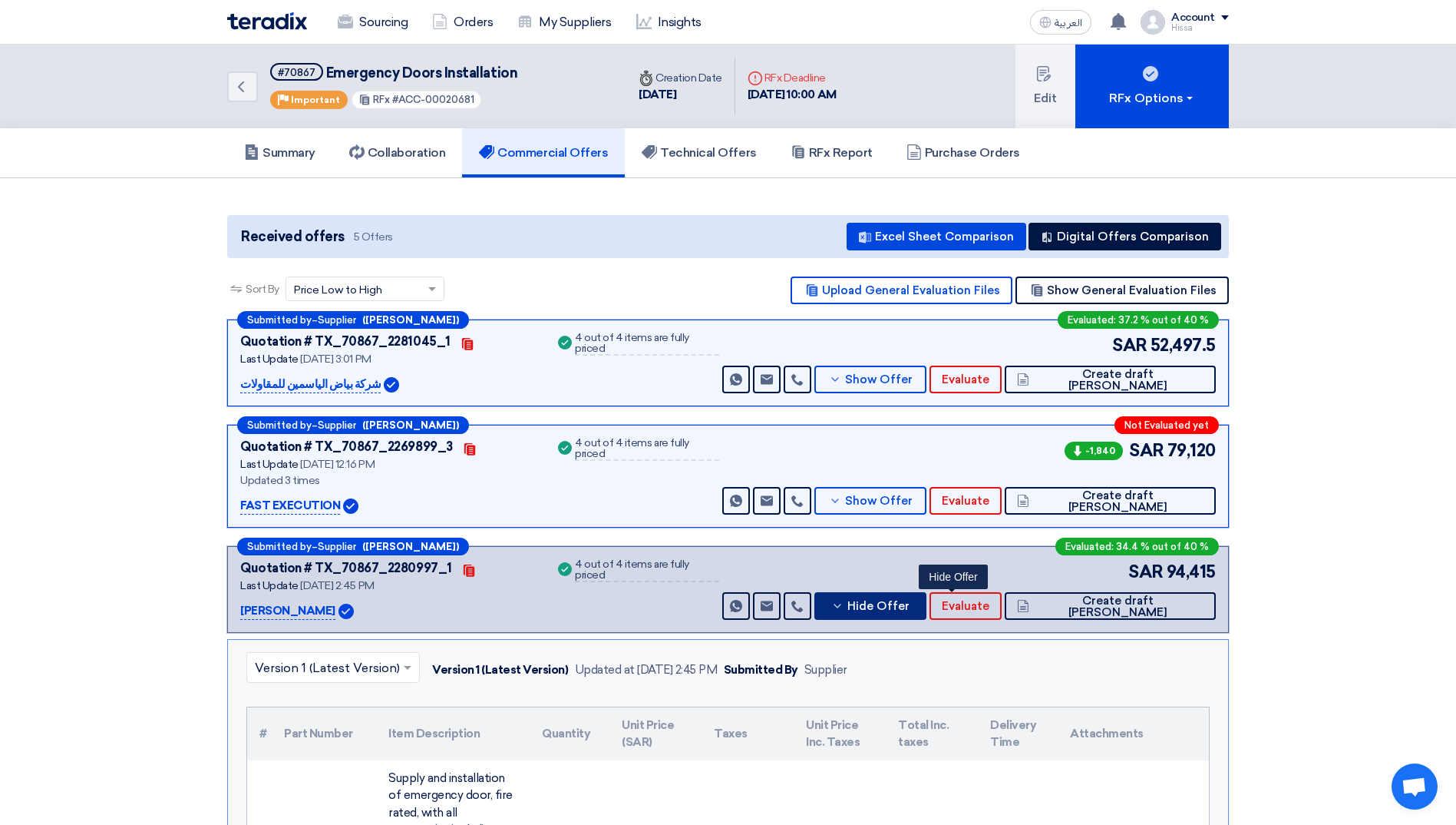
click at [844, 606] on icon at bounding box center [838, 606] width 12 height 12
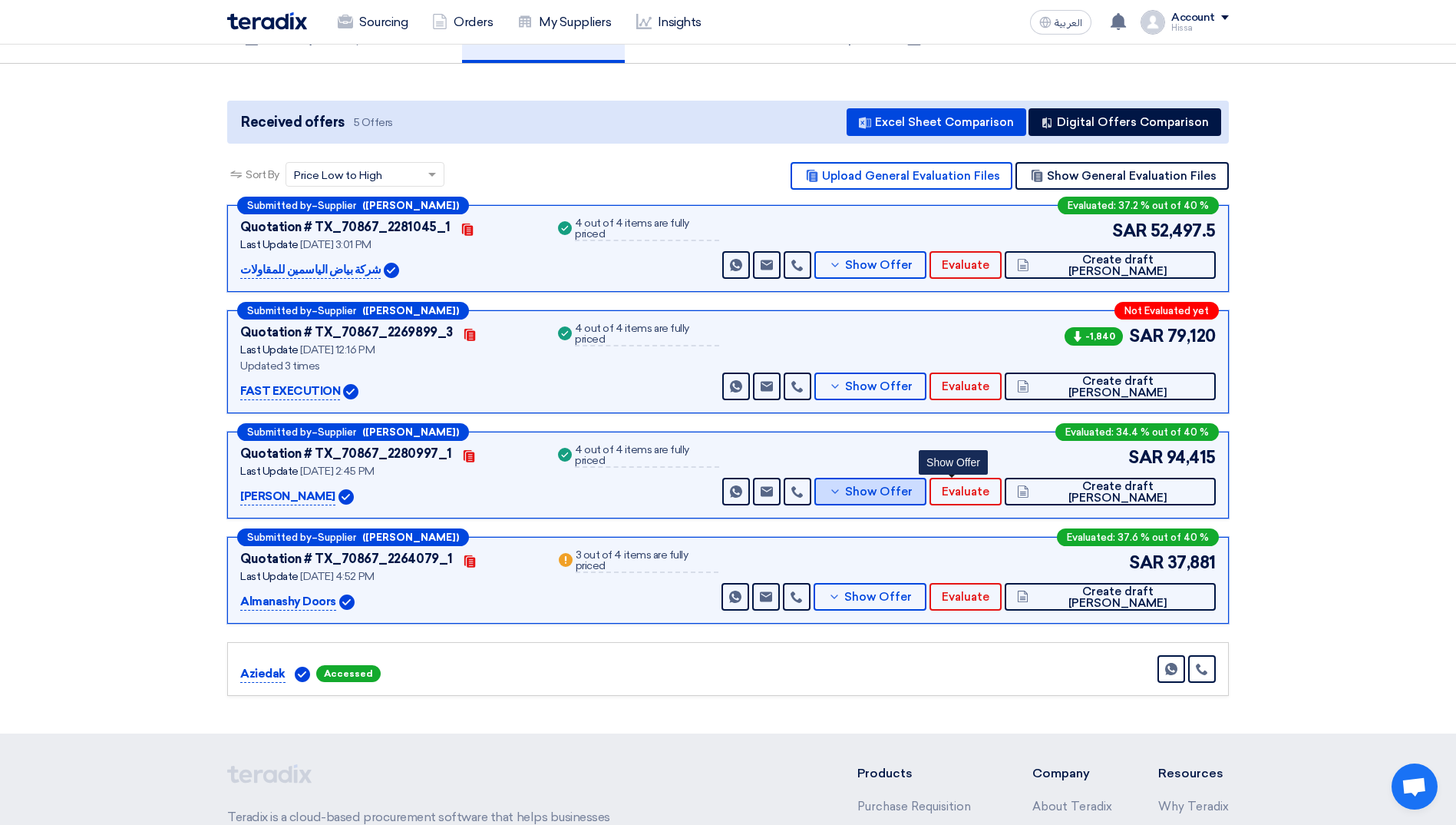
scroll to position [154, 0]
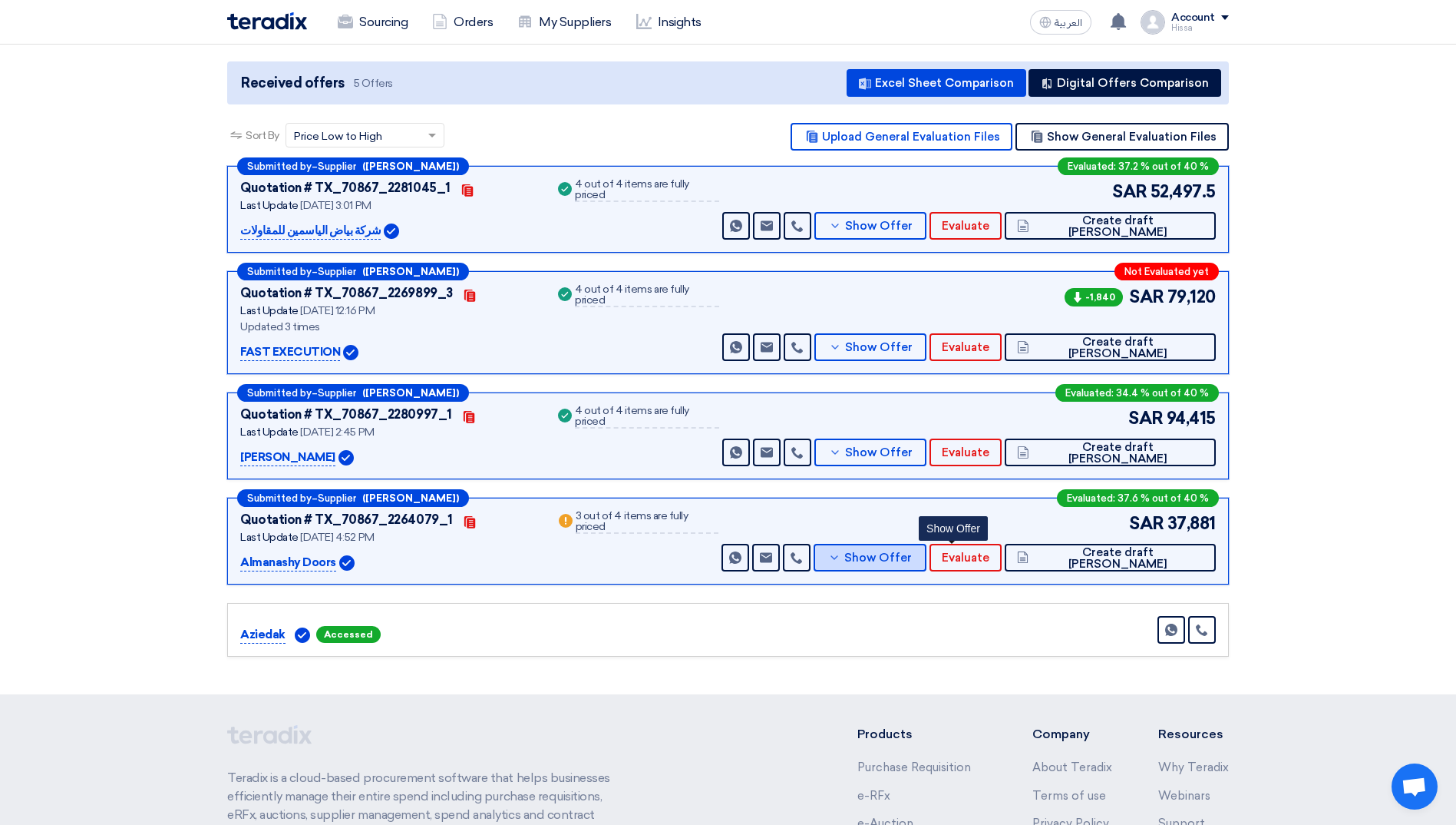
click at [841, 561] on icon at bounding box center [835, 558] width 12 height 12
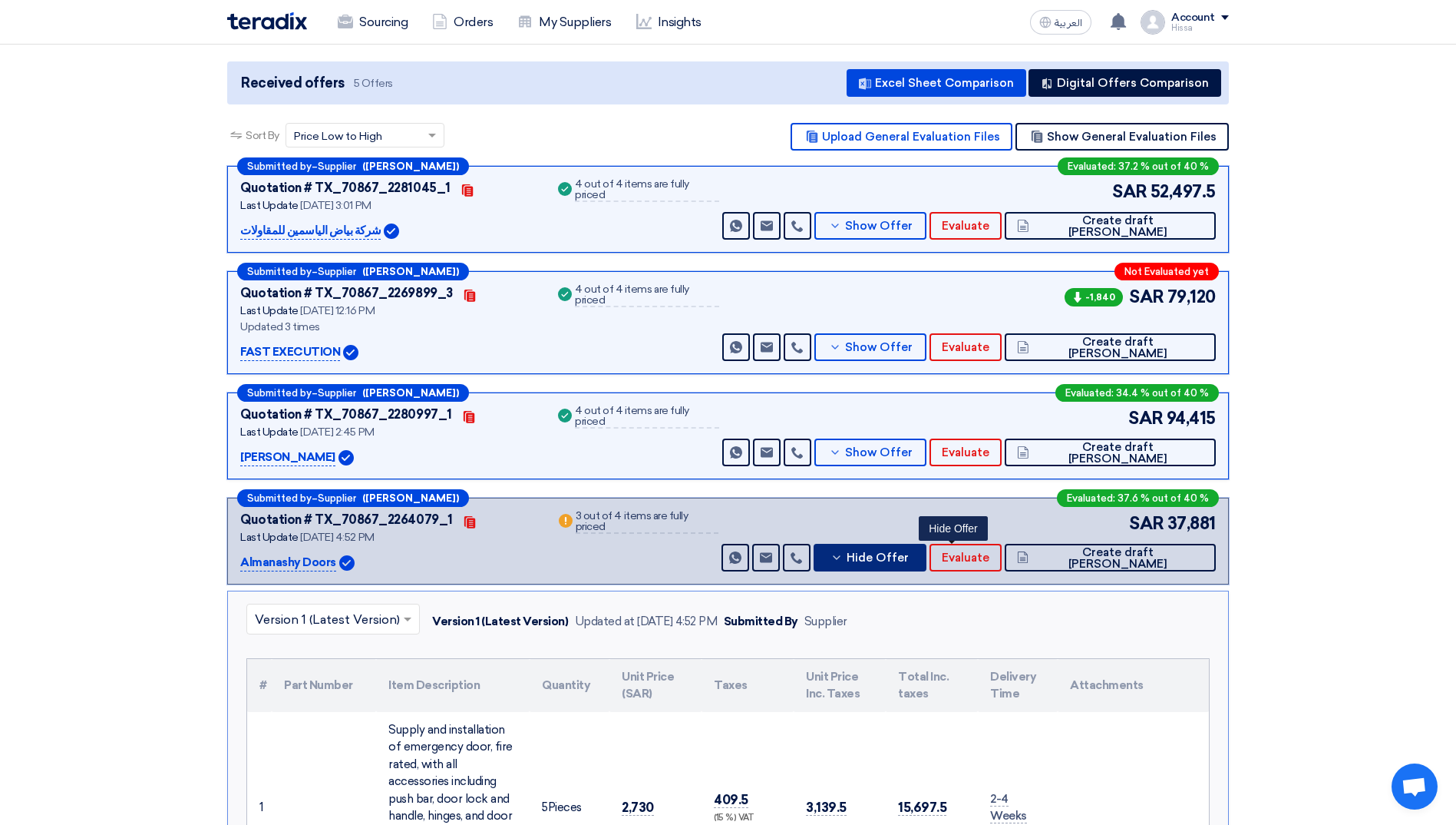
click at [843, 561] on icon at bounding box center [837, 558] width 12 height 12
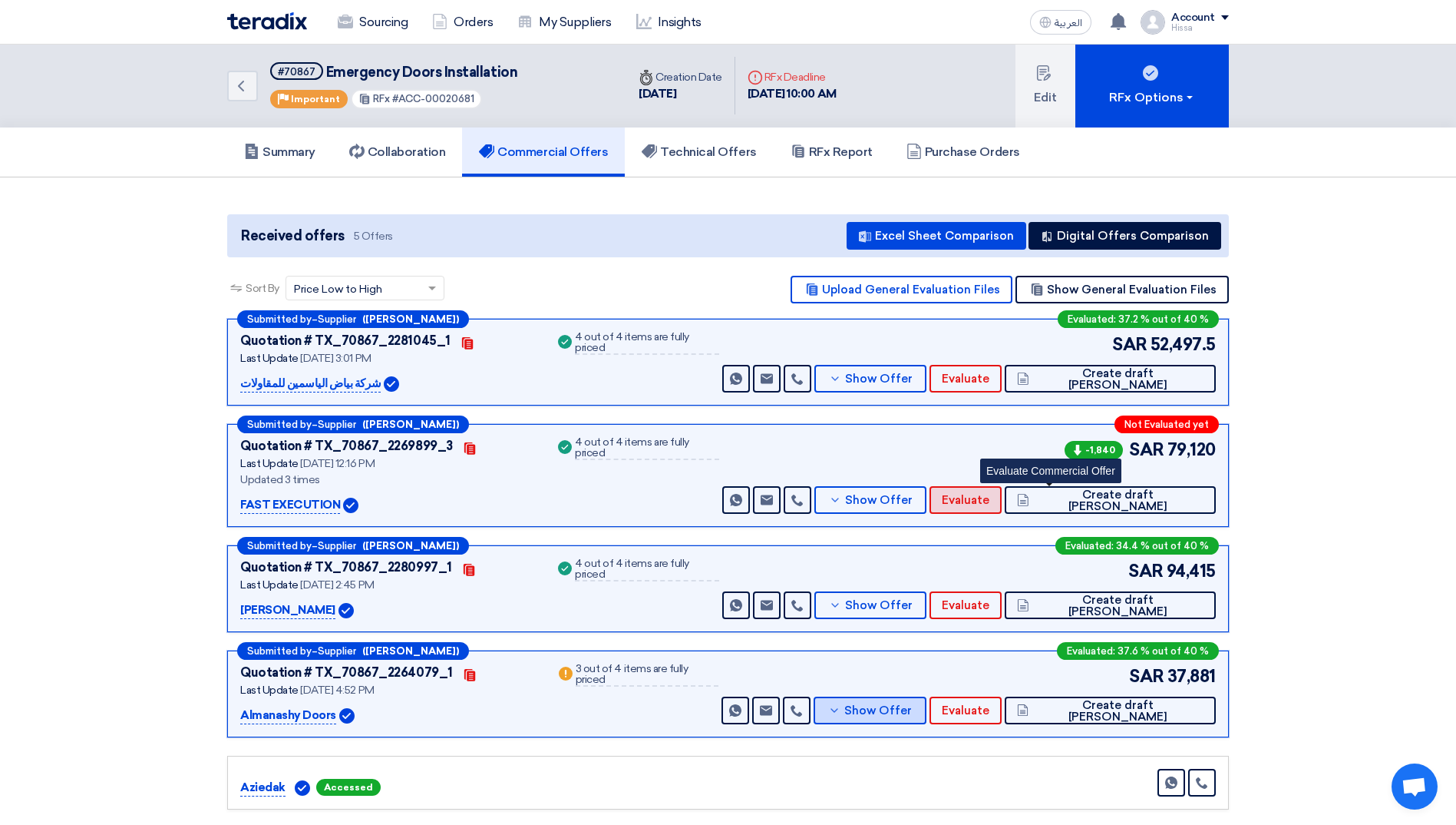
scroll to position [0, 0]
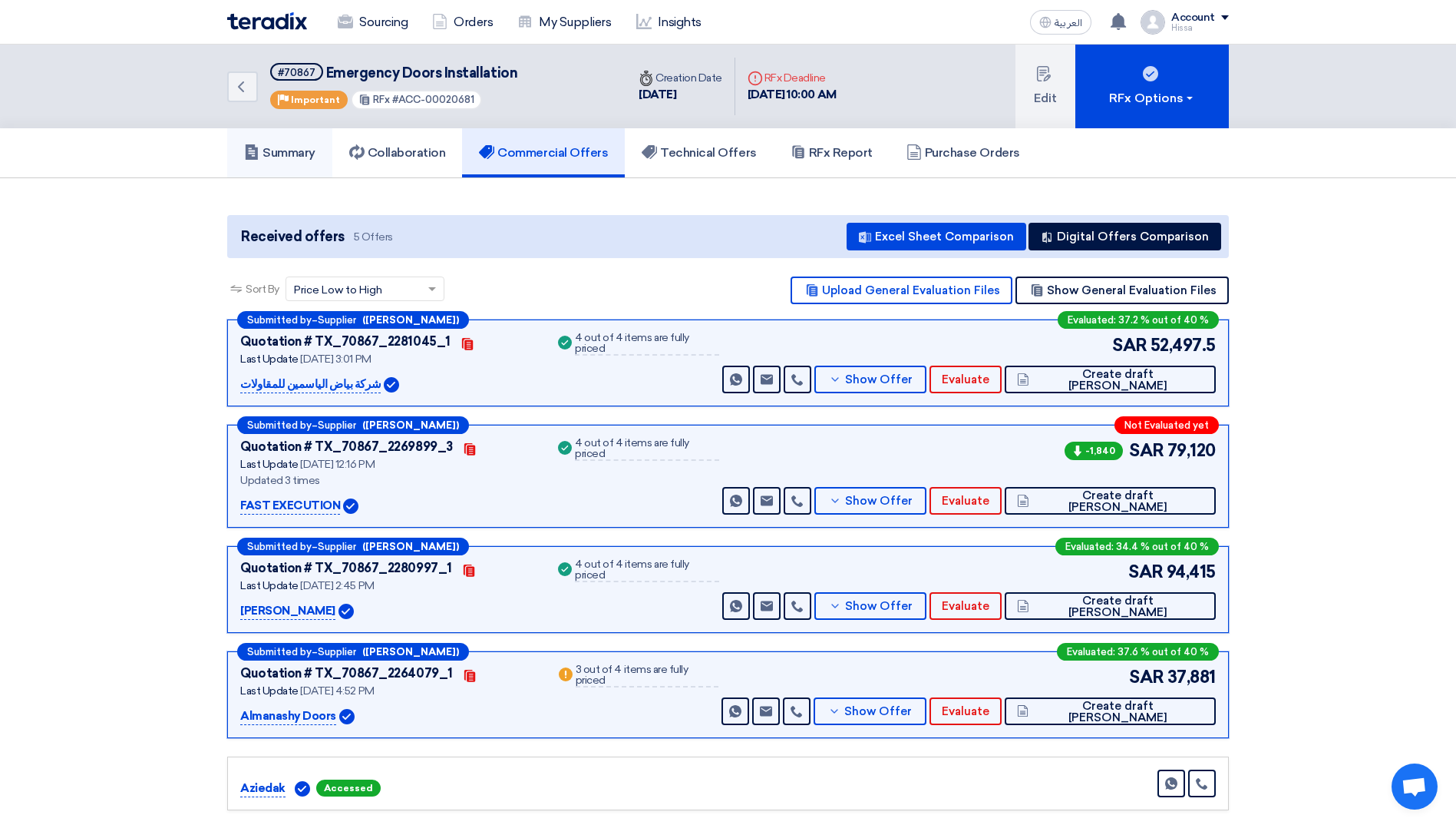
click at [289, 148] on h5 "Summary" at bounding box center [279, 153] width 72 height 15
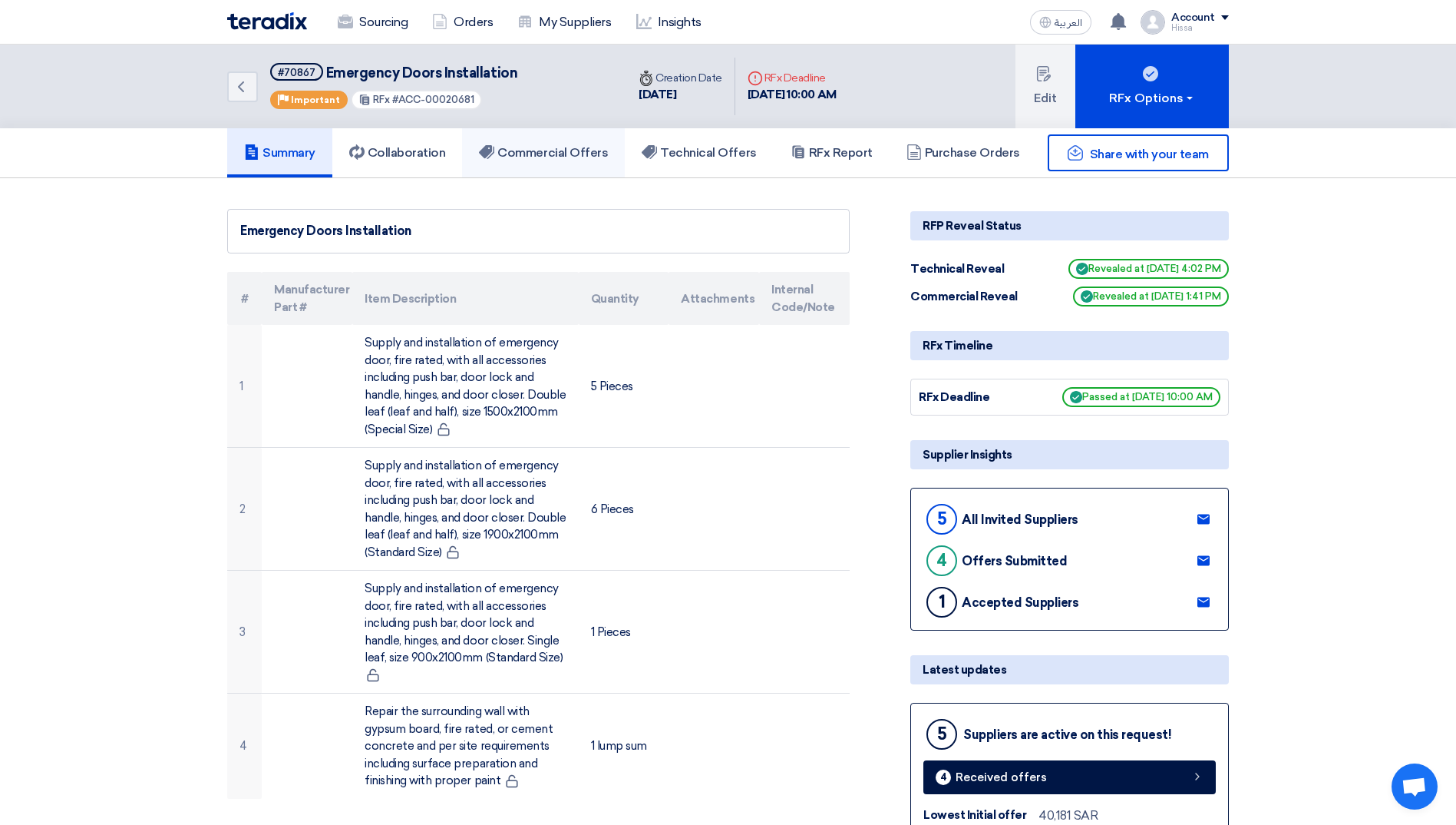
click at [551, 164] on link "Commercial Offers" at bounding box center [544, 153] width 163 height 49
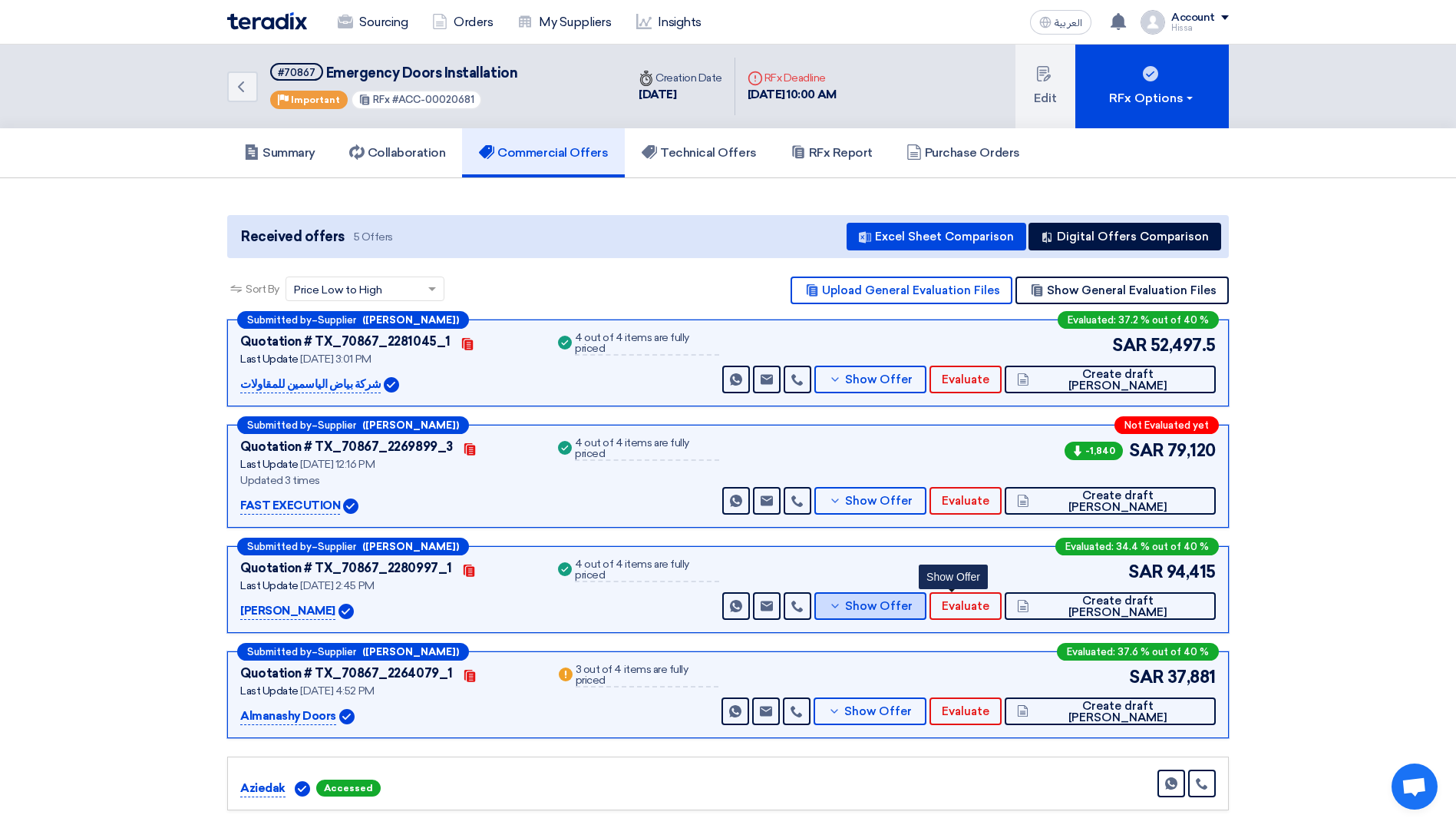
click at [841, 601] on icon at bounding box center [835, 606] width 12 height 12
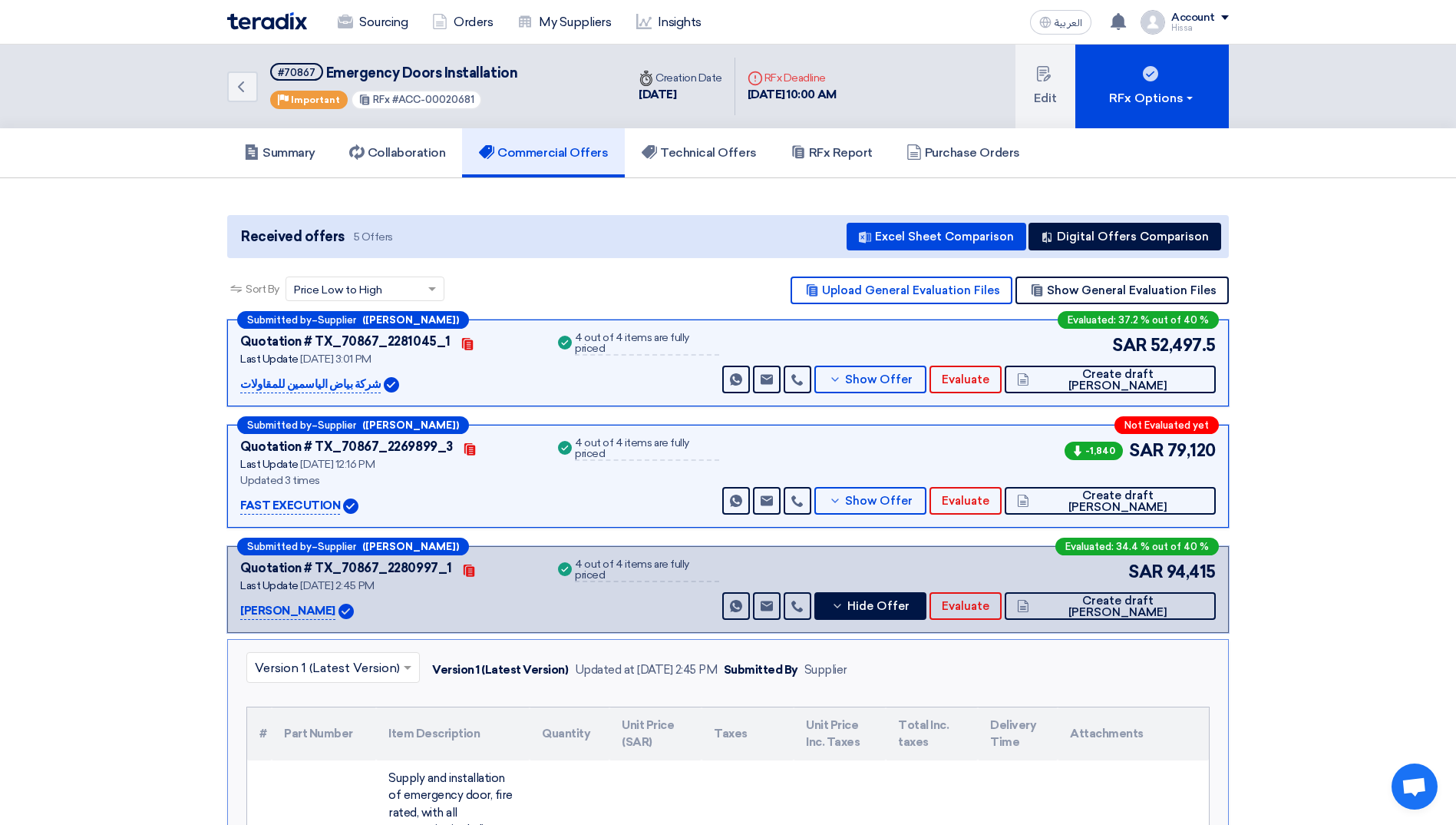
click at [411, 673] on span at bounding box center [409, 667] width 19 height 18
click at [406, 666] on span at bounding box center [408, 667] width 8 height 4
